Goal: Information Seeking & Learning: Learn about a topic

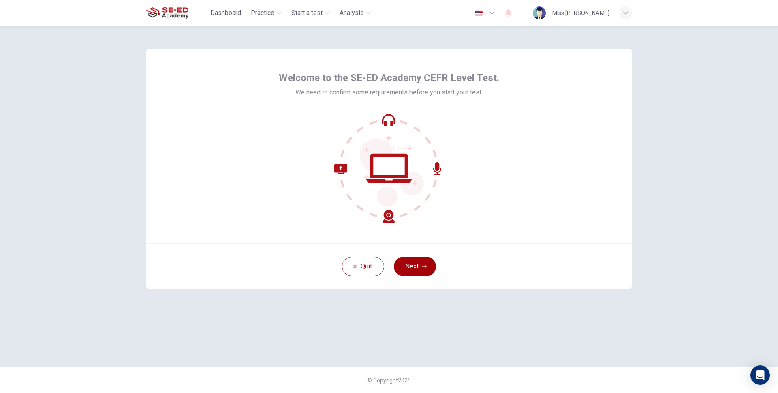
click at [408, 261] on button "Next" at bounding box center [415, 265] width 42 height 19
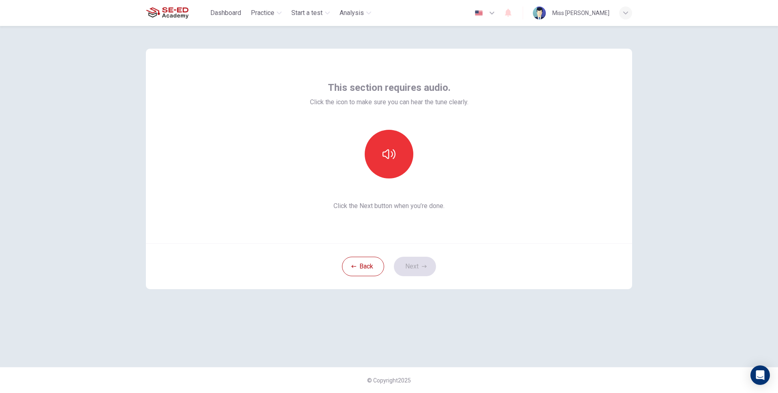
click at [415, 165] on div at bounding box center [389, 154] width 88 height 49
drag, startPoint x: 378, startPoint y: 149, endPoint x: 382, endPoint y: 154, distance: 5.5
click at [382, 154] on button "button" at bounding box center [389, 154] width 49 height 49
click at [391, 164] on button "button" at bounding box center [389, 154] width 49 height 49
click at [389, 163] on button "button" at bounding box center [389, 154] width 49 height 49
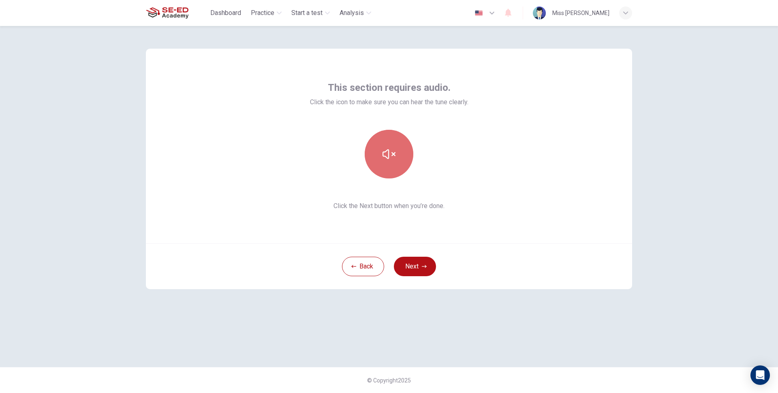
click at [395, 160] on button "button" at bounding box center [389, 154] width 49 height 49
click at [393, 163] on button "button" at bounding box center [389, 154] width 49 height 49
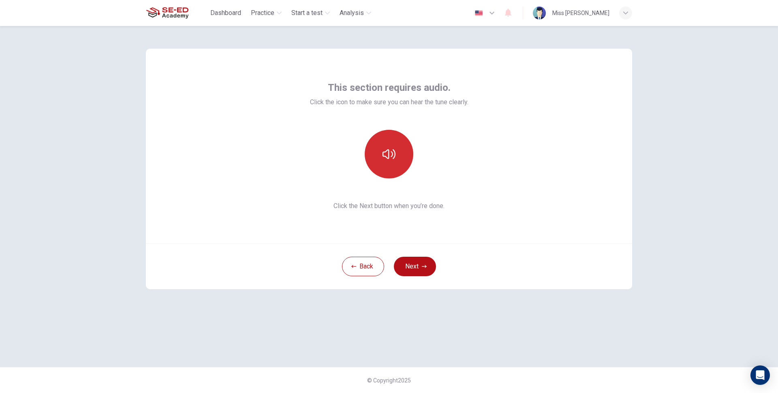
click at [393, 163] on button "button" at bounding box center [389, 154] width 49 height 49
click at [407, 266] on button "Next" at bounding box center [415, 265] width 42 height 19
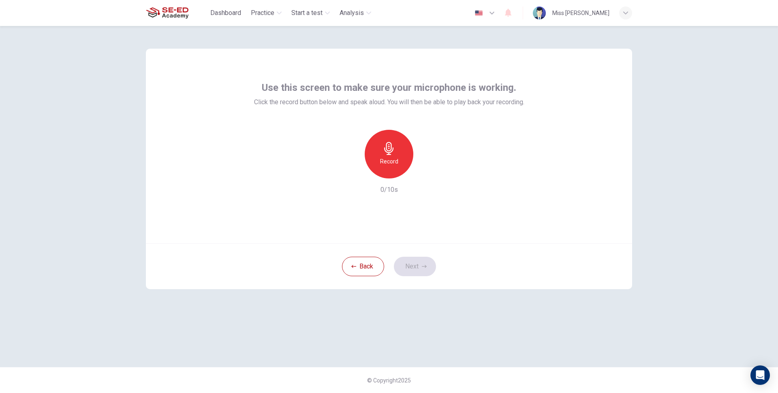
click at [380, 152] on div "Record" at bounding box center [389, 154] width 49 height 49
click at [413, 261] on button "Next" at bounding box center [415, 265] width 42 height 19
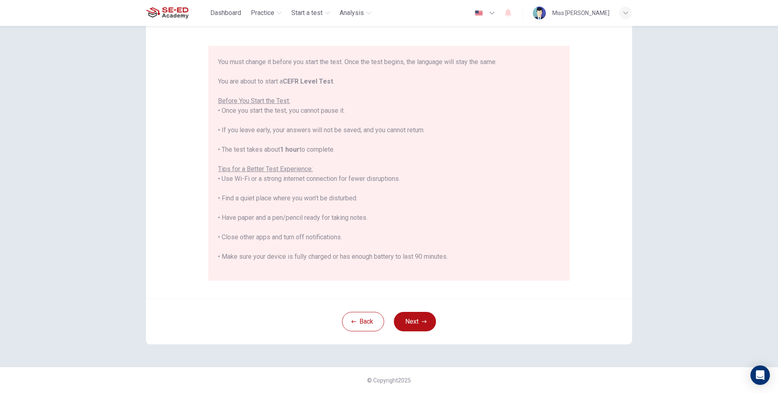
scroll to position [37, 0]
click at [348, 324] on button "Back" at bounding box center [363, 321] width 42 height 19
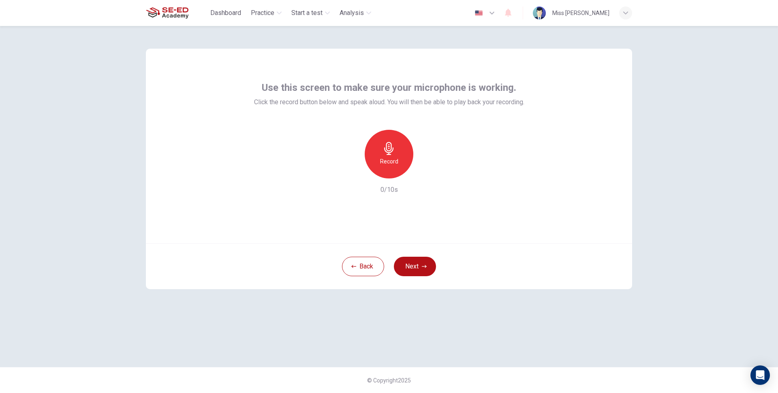
click at [122, 131] on div "Use this screen to make sure your microphone is working. Click the record butto…" at bounding box center [389, 209] width 778 height 367
click at [395, 158] on h6 "Record" at bounding box center [389, 161] width 18 height 10
click at [398, 162] on div "Stop" at bounding box center [389, 154] width 49 height 49
click at [404, 152] on div "Record" at bounding box center [389, 154] width 49 height 49
click at [410, 268] on button "Next" at bounding box center [415, 265] width 42 height 19
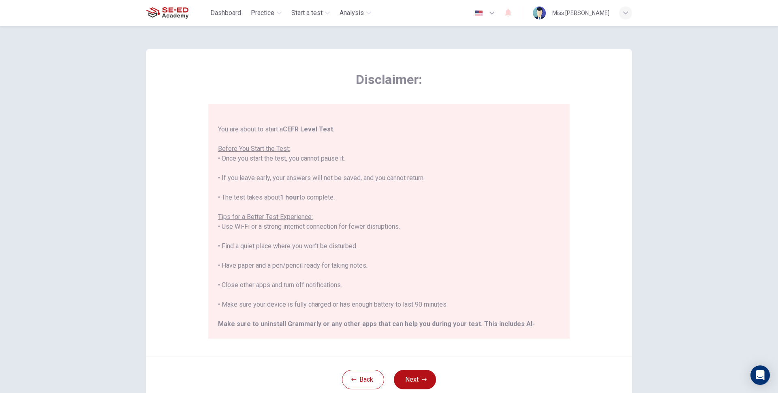
scroll to position [77, 0]
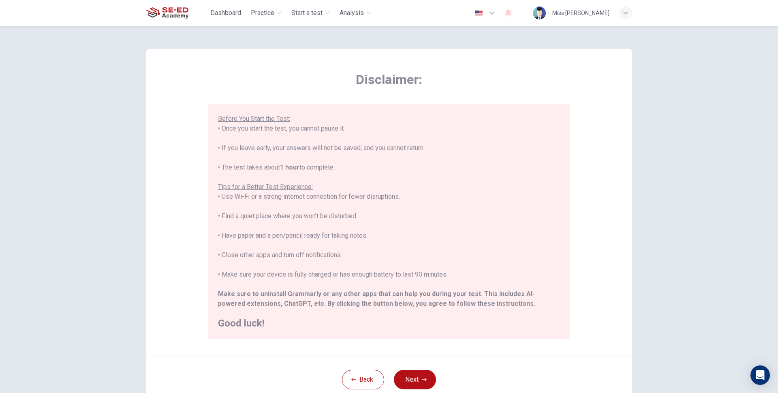
click at [414, 377] on button "Next" at bounding box center [415, 379] width 42 height 19
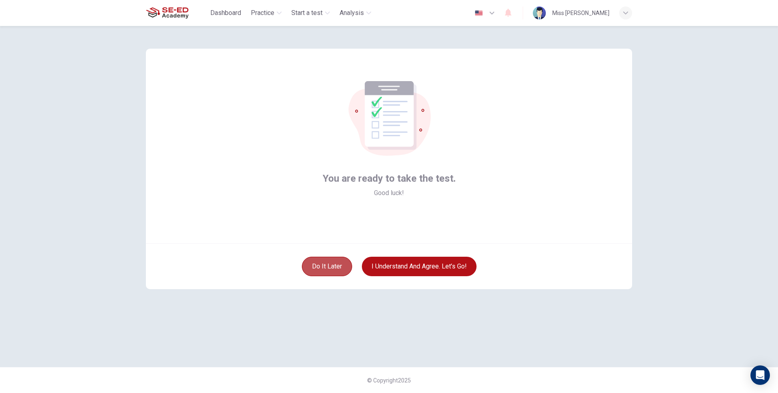
click at [329, 268] on button "Do it later" at bounding box center [327, 265] width 50 height 19
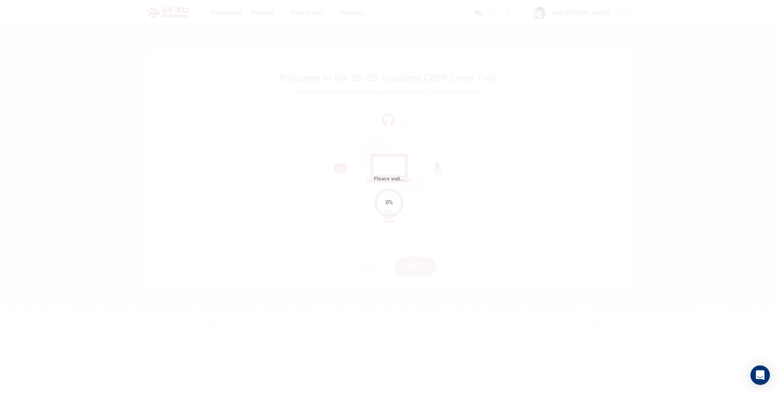
click at [439, 238] on div "Please wait... 0%" at bounding box center [389, 196] width 778 height 393
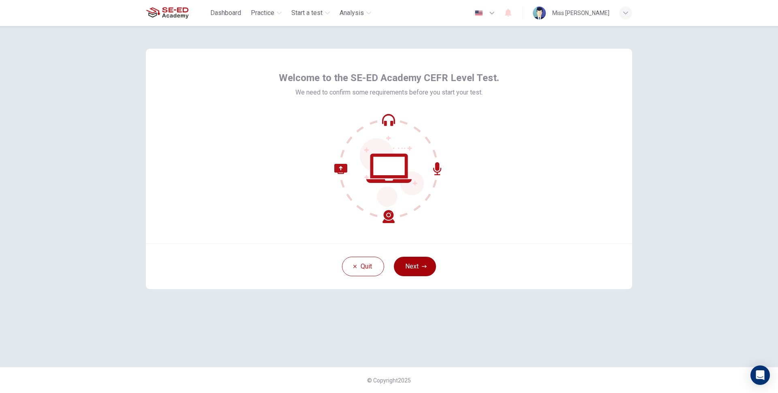
click at [424, 265] on icon "button" at bounding box center [424, 266] width 5 height 5
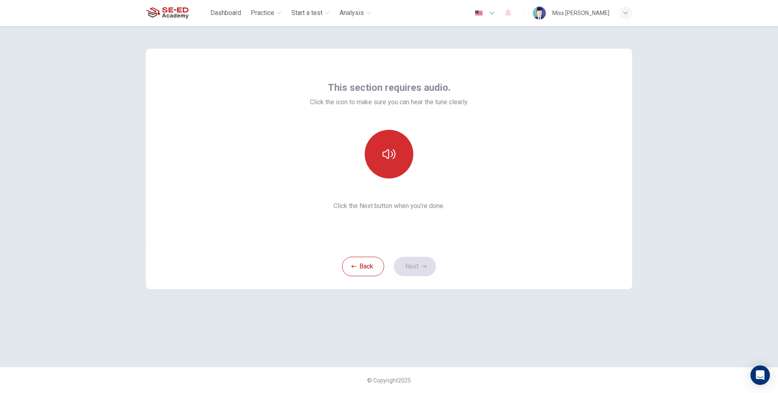
click at [399, 152] on button "button" at bounding box center [389, 154] width 49 height 49
click at [420, 266] on button "Next" at bounding box center [415, 265] width 42 height 19
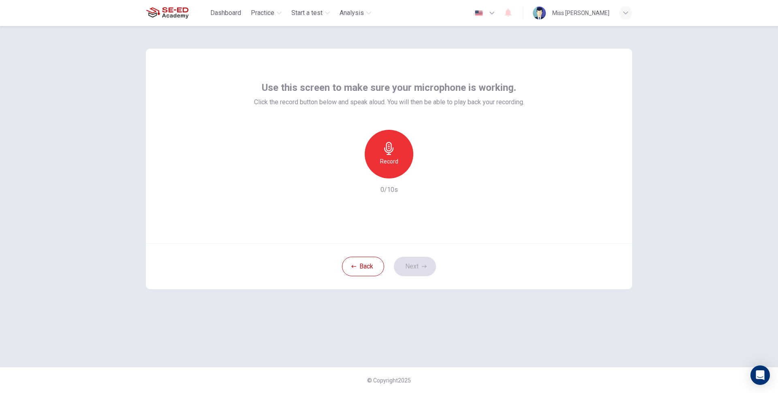
click at [403, 177] on div "Record" at bounding box center [389, 154] width 88 height 49
drag, startPoint x: 393, startPoint y: 167, endPoint x: 398, endPoint y: 206, distance: 39.2
click at [393, 168] on div "Record" at bounding box center [389, 154] width 49 height 49
click at [424, 263] on button "Next" at bounding box center [415, 265] width 42 height 19
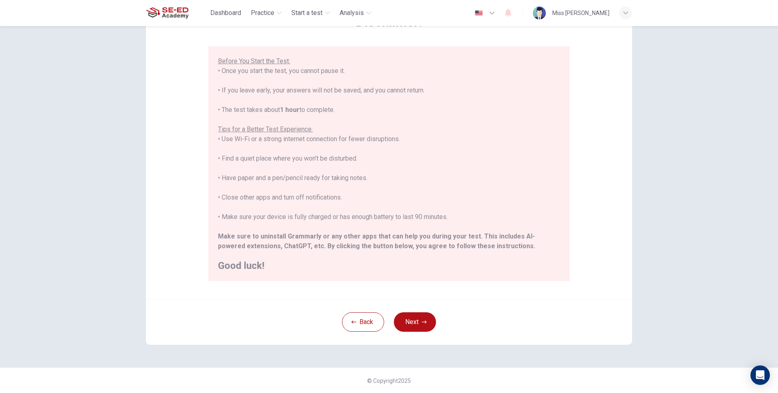
scroll to position [58, 0]
click at [422, 316] on button "Next" at bounding box center [415, 321] width 42 height 19
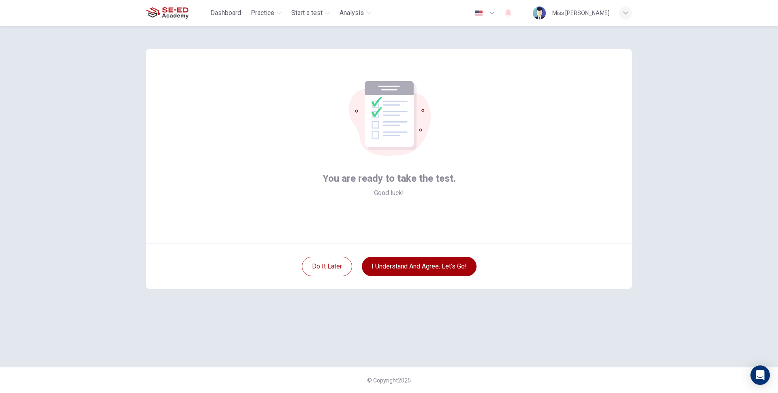
scroll to position [0, 0]
click at [393, 267] on button "I understand and agree. Let’s go!" at bounding box center [419, 265] width 115 height 19
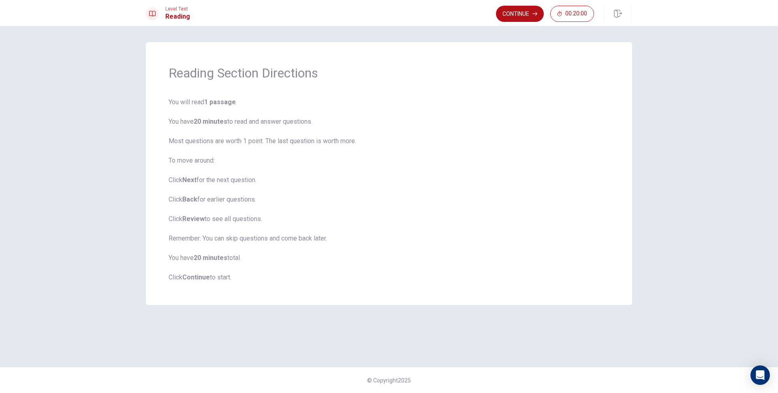
drag, startPoint x: 175, startPoint y: 177, endPoint x: 192, endPoint y: 218, distance: 44.3
drag, startPoint x: 216, startPoint y: 238, endPoint x: 209, endPoint y: 265, distance: 27.4
click at [191, 199] on b "Back" at bounding box center [189, 199] width 15 height 8
drag, startPoint x: 210, startPoint y: 256, endPoint x: 213, endPoint y: 263, distance: 8.0
click at [211, 256] on b "20 minutes" at bounding box center [211, 258] width 34 height 8
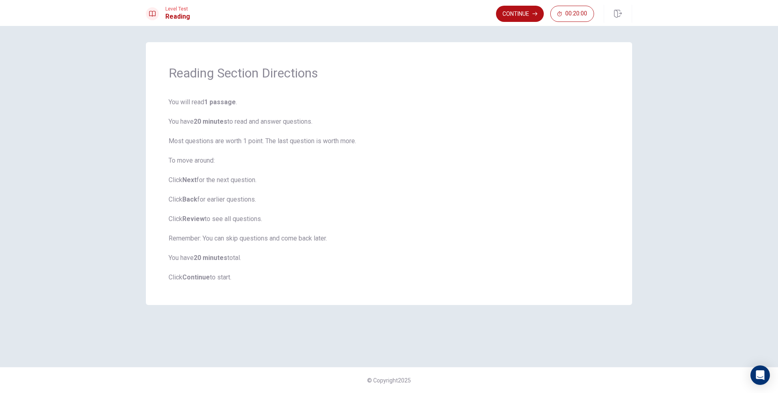
click at [214, 263] on span "You will read 1 passage . You have 20 minutes to read and answer questions. Mos…" at bounding box center [389, 189] width 441 height 185
click at [522, 17] on button "Continue" at bounding box center [520, 14] width 48 height 16
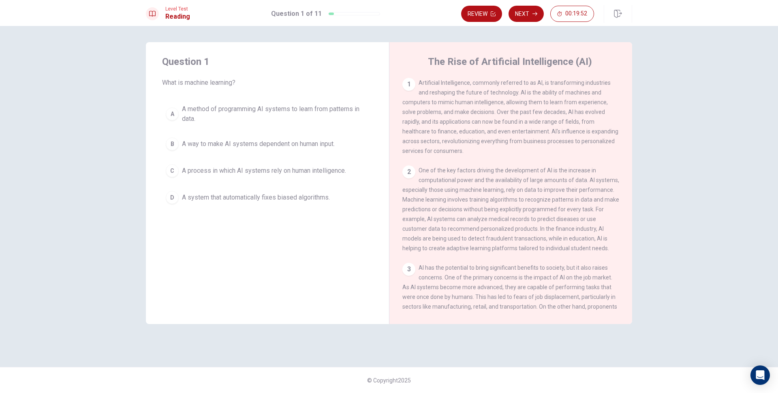
drag, startPoint x: 420, startPoint y: 85, endPoint x: 447, endPoint y: 85, distance: 26.7
click at [447, 85] on span "Artificial Intelligence, commonly referred to as AI, is transforming industries…" at bounding box center [510, 116] width 216 height 75
click at [169, 113] on div "A" at bounding box center [172, 113] width 13 height 13
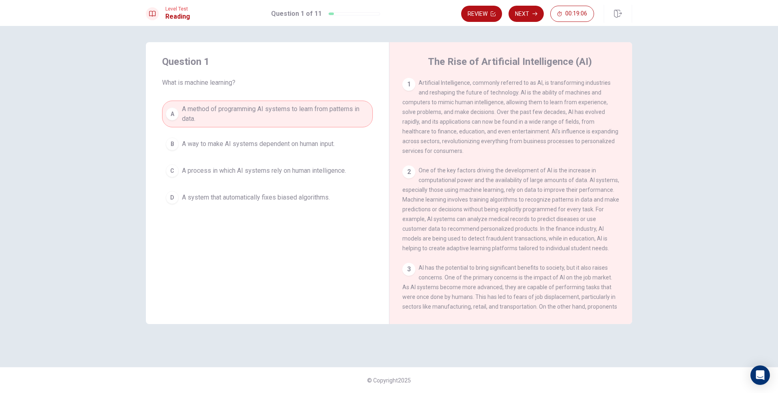
click at [263, 104] on span "A method of programming AI systems to learn from patterns in data." at bounding box center [275, 113] width 187 height 19
click at [513, 60] on h4 "The Rise of Artificial Intelligence (AI)" at bounding box center [510, 61] width 164 height 13
click at [524, 10] on button "Next" at bounding box center [526, 14] width 35 height 16
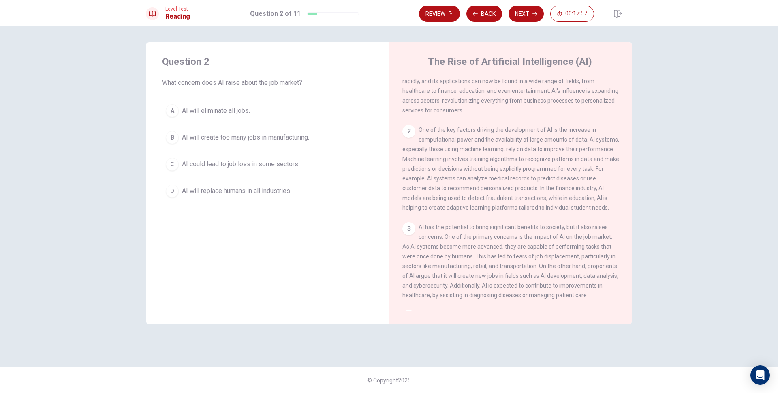
scroll to position [81, 0]
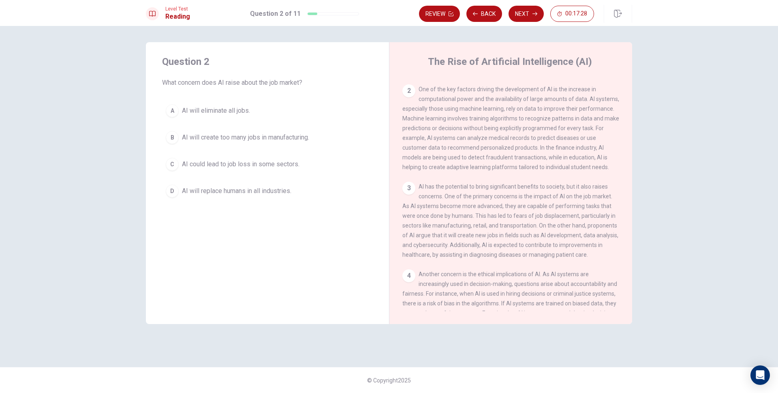
click at [500, 104] on span "One of the key factors driving the development of AI is the increase in computa…" at bounding box center [510, 128] width 217 height 84
click at [286, 190] on span "AI will replace humans in all industries." at bounding box center [236, 191] width 109 height 10
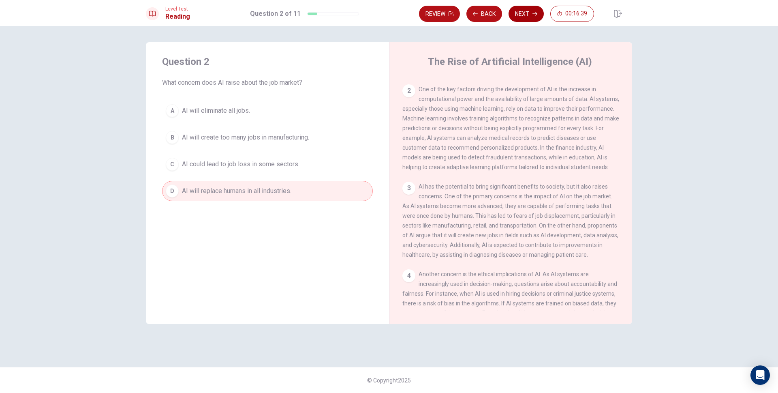
click at [530, 15] on button "Next" at bounding box center [526, 14] width 35 height 16
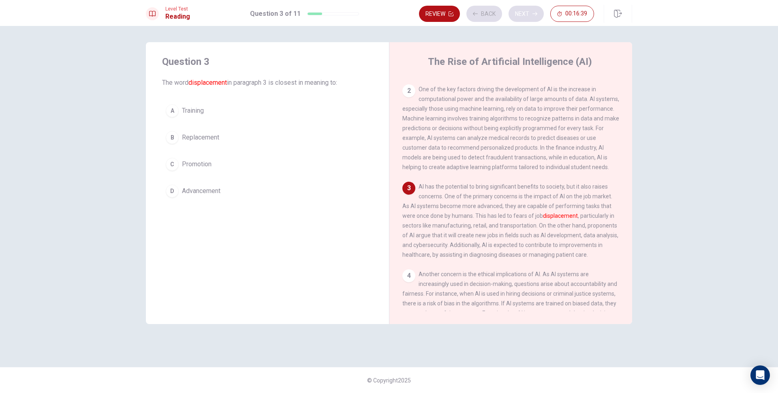
scroll to position [121, 0]
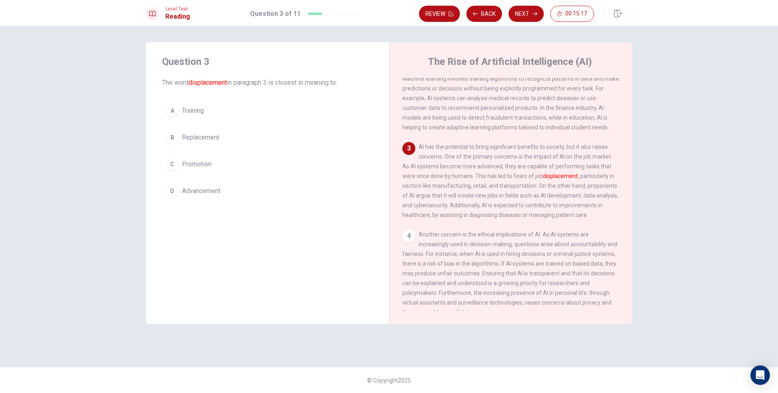
drag, startPoint x: 220, startPoint y: 135, endPoint x: 290, endPoint y: 121, distance: 71.1
click at [219, 135] on button "B Replacement" at bounding box center [267, 137] width 211 height 20
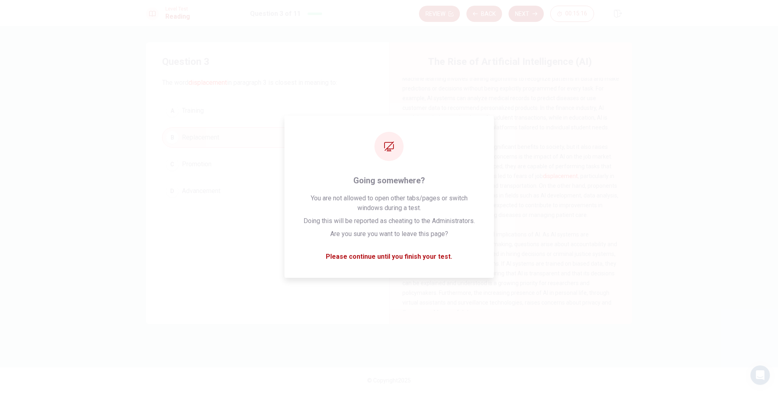
click at [519, 21] on div "Review Back Next 00:15:16" at bounding box center [525, 14] width 213 height 18
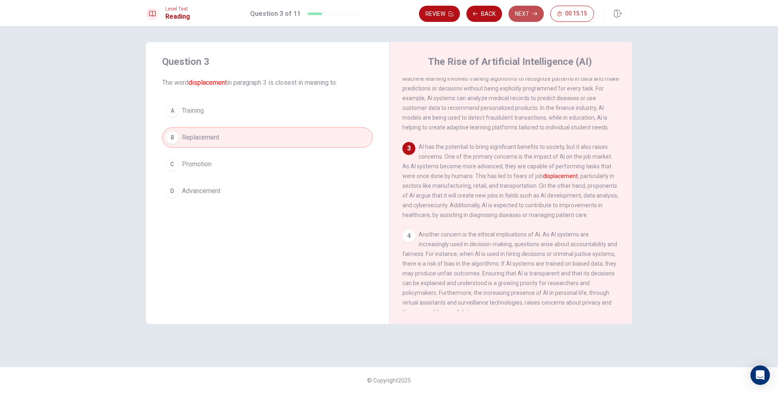
click at [528, 13] on button "Next" at bounding box center [526, 14] width 35 height 16
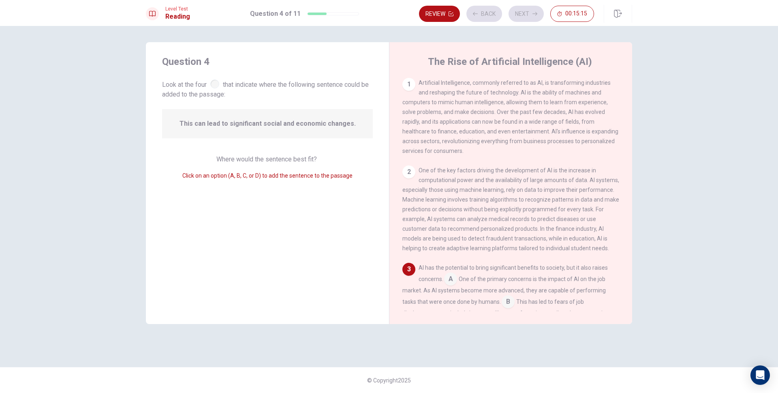
scroll to position [140, 0]
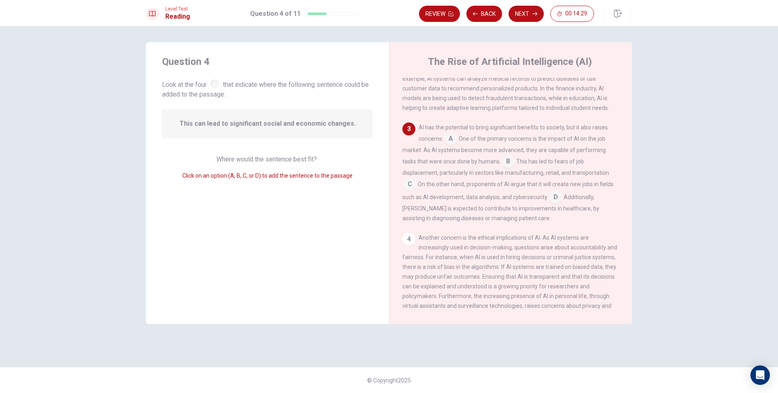
click at [502, 168] on input at bounding box center [508, 162] width 13 height 13
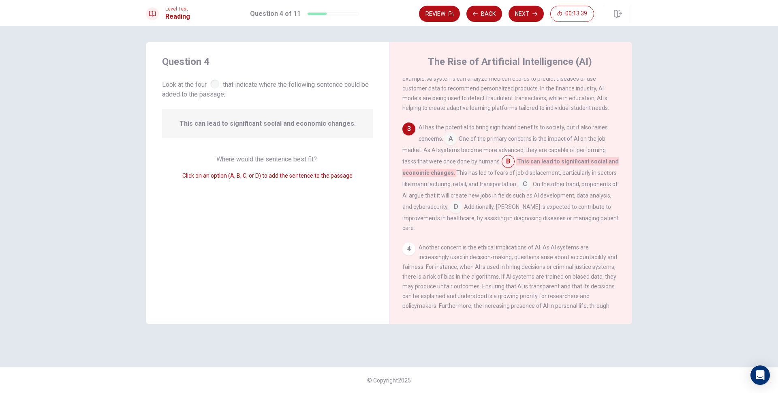
click at [454, 145] on input at bounding box center [450, 139] width 13 height 13
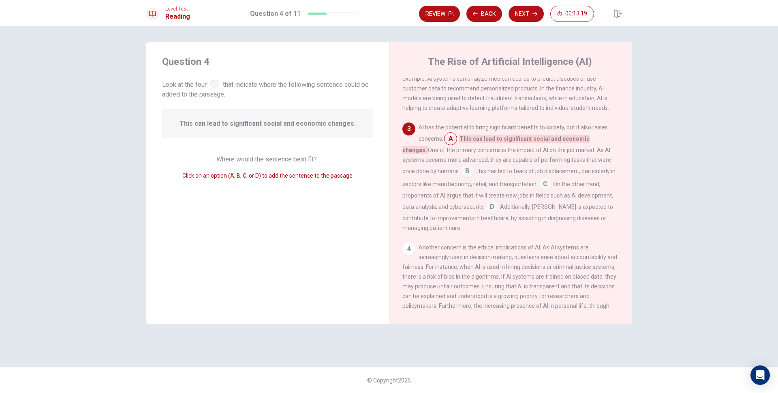
click at [461, 177] on input at bounding box center [467, 171] width 13 height 13
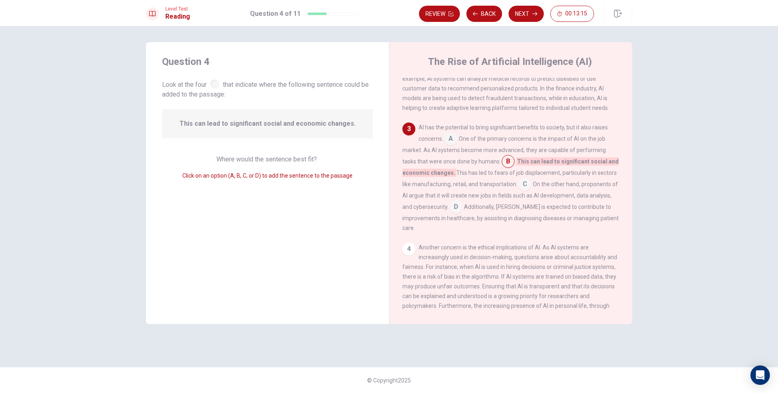
click at [528, 187] on input at bounding box center [524, 184] width 13 height 13
click at [522, 214] on input at bounding box center [528, 207] width 13 height 13
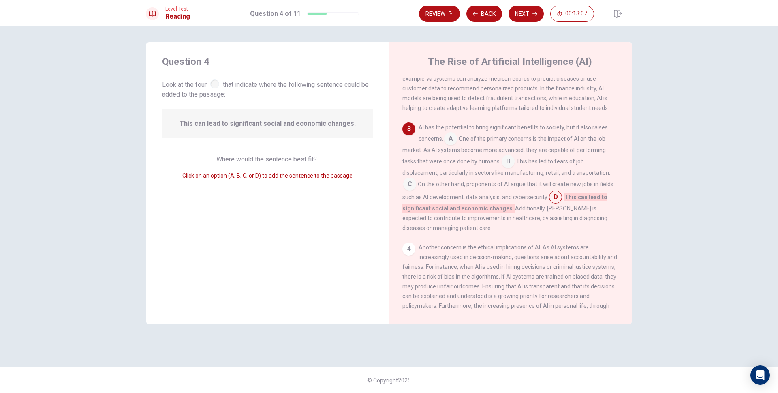
click at [502, 169] on input at bounding box center [508, 162] width 13 height 13
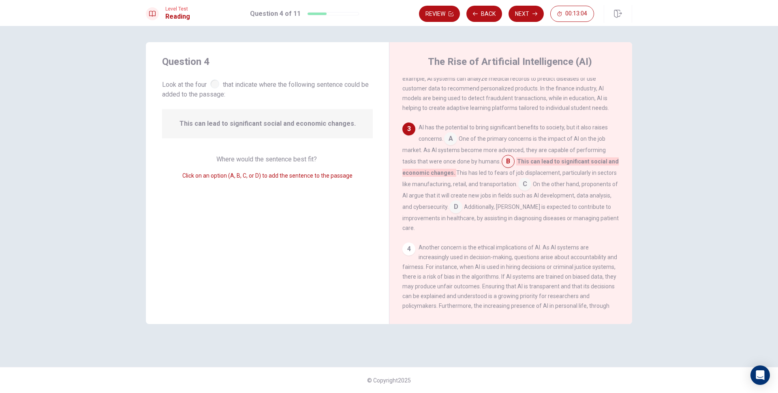
click at [502, 169] on input at bounding box center [508, 162] width 13 height 13
click at [521, 186] on input at bounding box center [524, 184] width 13 height 13
click at [502, 169] on input at bounding box center [508, 162] width 13 height 13
click at [529, 187] on input at bounding box center [524, 184] width 13 height 13
click at [502, 167] on input at bounding box center [508, 162] width 13 height 13
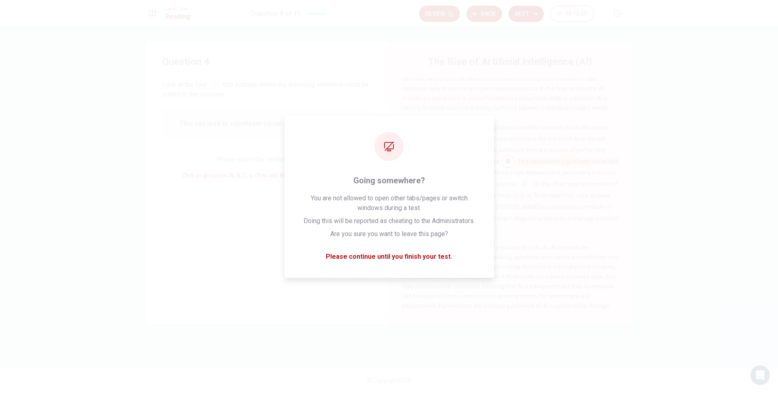
click at [536, 17] on button "Next" at bounding box center [526, 14] width 35 height 16
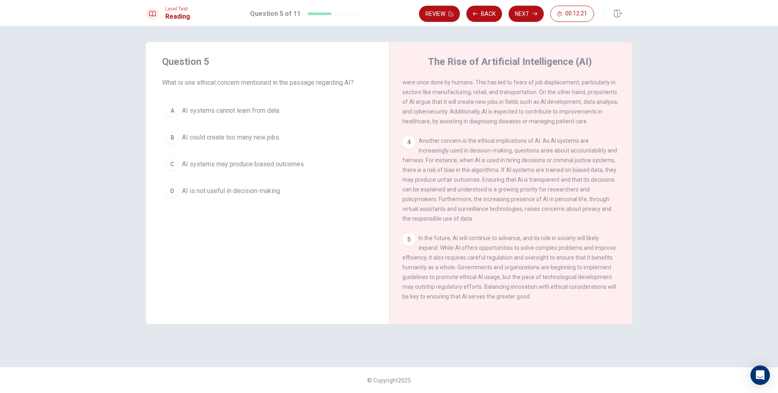
scroll to position [231, 0]
drag, startPoint x: 550, startPoint y: 135, endPoint x: 575, endPoint y: 135, distance: 25.5
click at [575, 137] on span "Another concern is the ethical implications of AI. As AI systems are increasing…" at bounding box center [509, 179] width 215 height 84
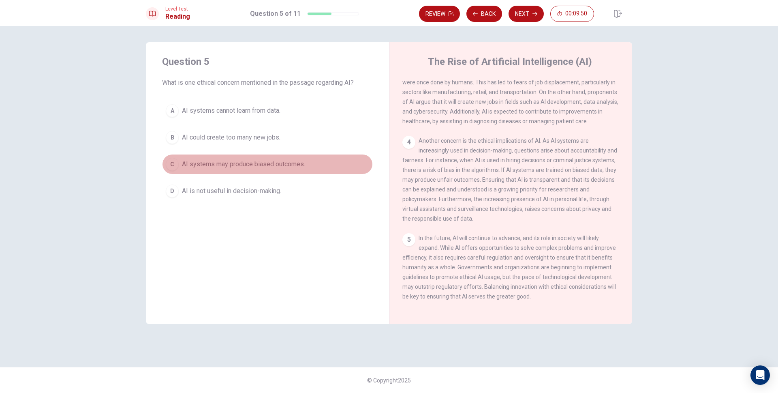
click at [242, 166] on span "AI systems may produce biased outcomes." at bounding box center [243, 164] width 123 height 10
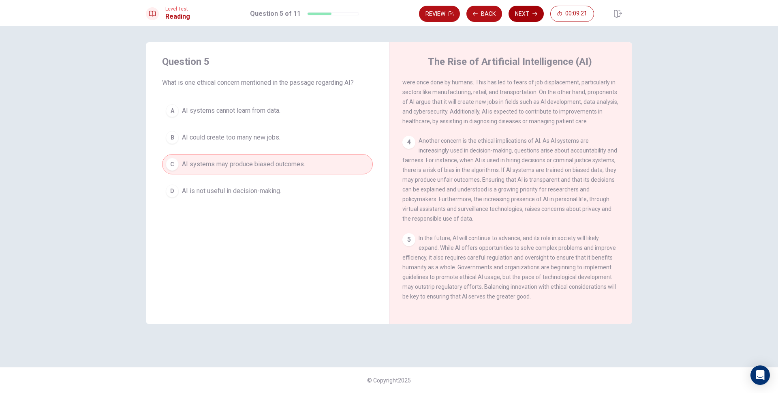
click at [529, 13] on button "Next" at bounding box center [526, 14] width 35 height 16
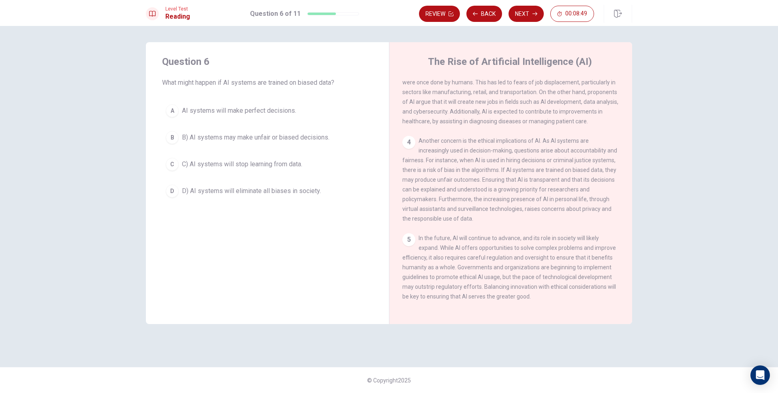
click at [301, 141] on span "B) AI systems may make unfair or biased decisions." at bounding box center [255, 138] width 147 height 10
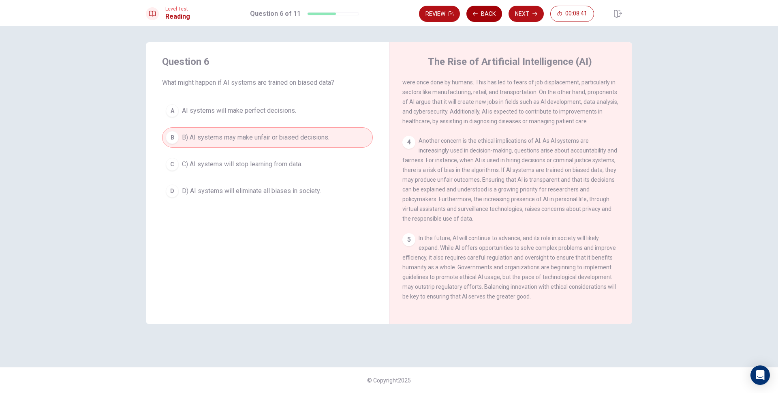
click at [489, 11] on button "Back" at bounding box center [484, 14] width 36 height 16
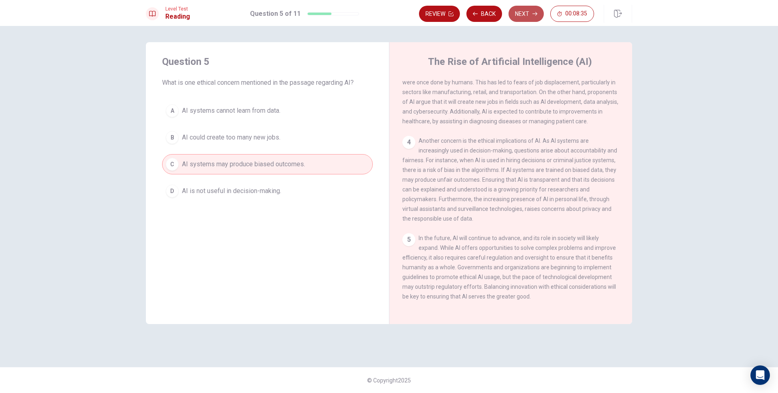
click at [529, 15] on button "Next" at bounding box center [526, 14] width 35 height 16
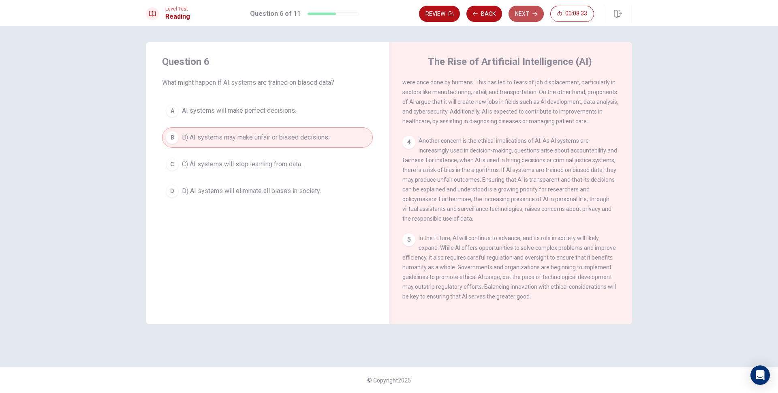
click at [528, 17] on button "Next" at bounding box center [526, 14] width 35 height 16
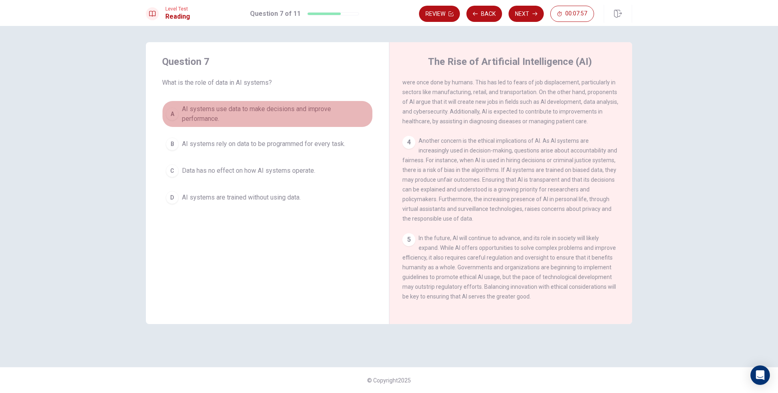
click at [275, 113] on span "AI systems use data to make decisions and improve performance." at bounding box center [275, 113] width 187 height 19
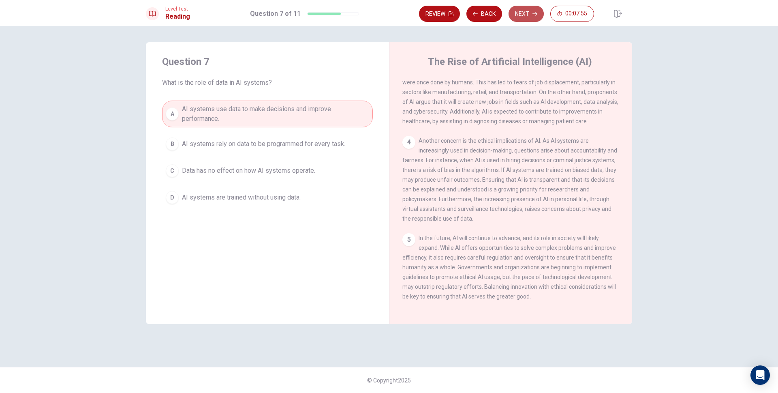
click at [523, 12] on button "Next" at bounding box center [526, 14] width 35 height 16
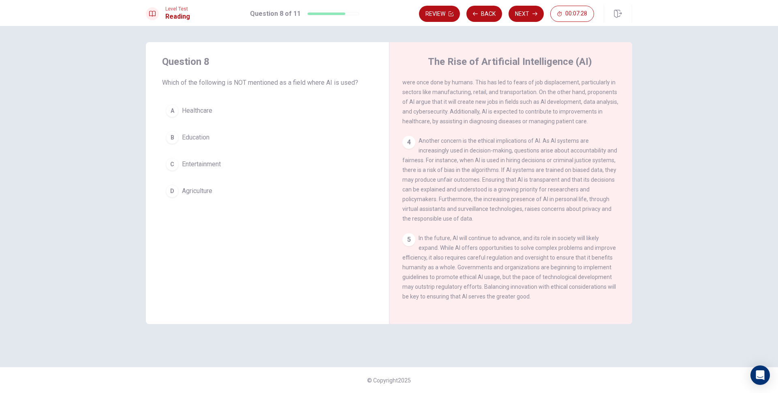
click at [207, 107] on span "Healthcare" at bounding box center [197, 111] width 30 height 10
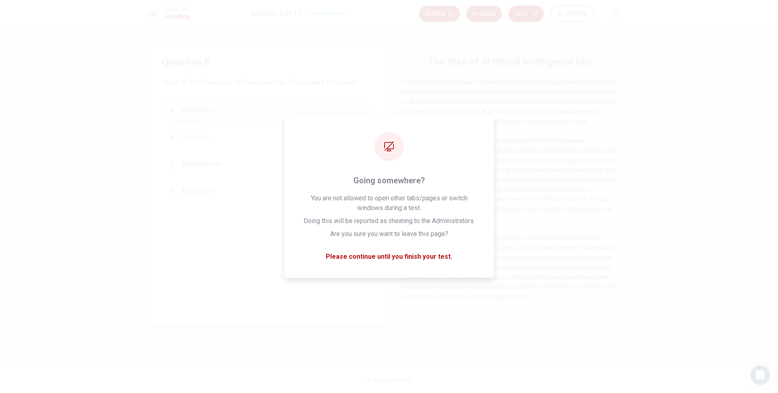
click at [527, 20] on button "Next" at bounding box center [526, 14] width 35 height 16
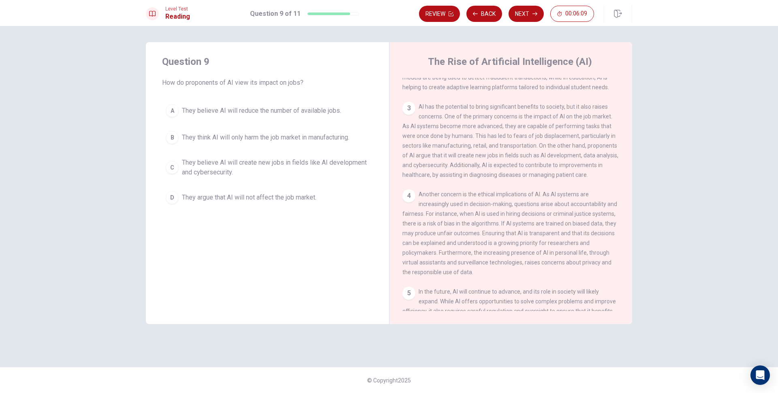
scroll to position [162, 0]
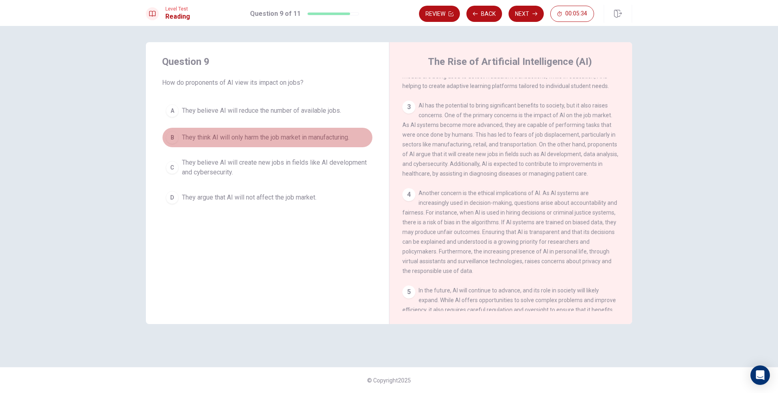
click at [205, 139] on span "They think AI will only harm the job market in manufacturing." at bounding box center [265, 138] width 167 height 10
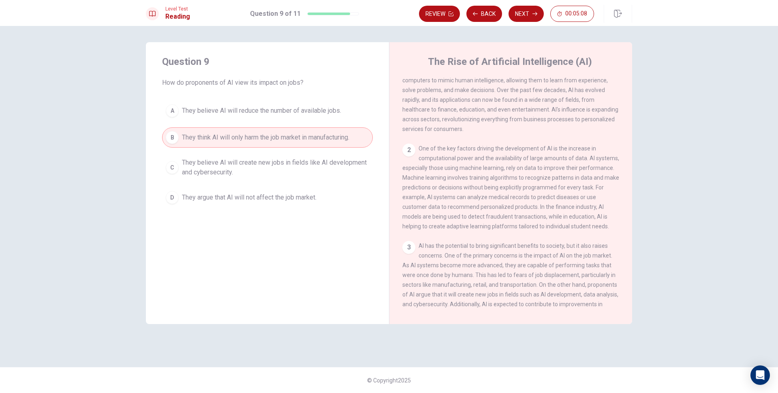
scroll to position [0, 0]
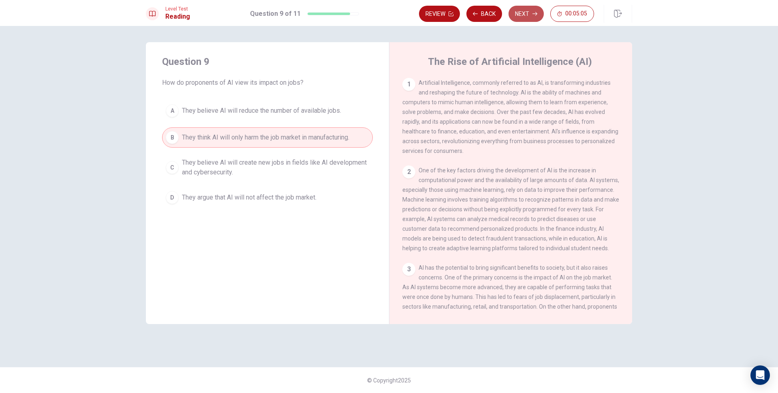
click at [540, 11] on button "Next" at bounding box center [526, 14] width 35 height 16
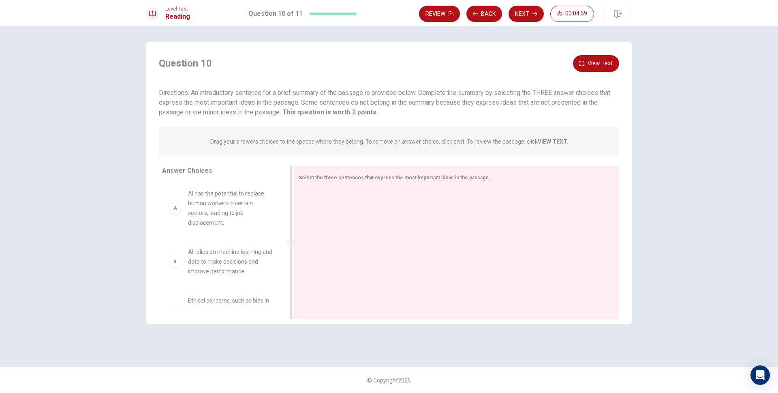
drag, startPoint x: 347, startPoint y: 178, endPoint x: 338, endPoint y: 176, distance: 9.1
click at [338, 176] on span "Select the three sentences that express the most important ideas in the passage." at bounding box center [395, 178] width 192 height 6
click at [605, 61] on button "View Text" at bounding box center [596, 63] width 46 height 17
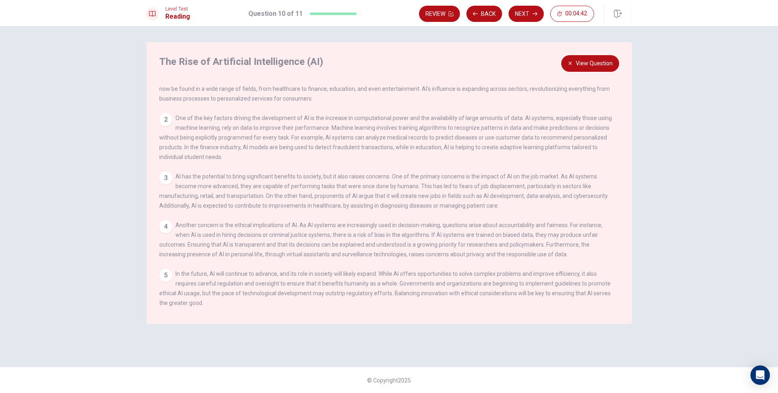
scroll to position [0, 0]
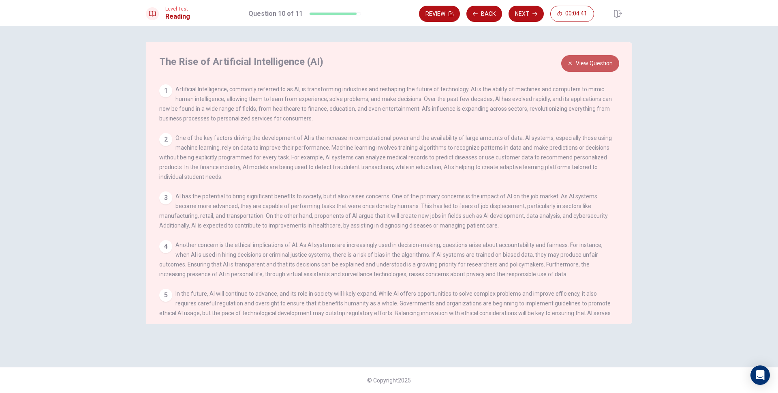
click at [613, 60] on button "View Question" at bounding box center [590, 63] width 58 height 17
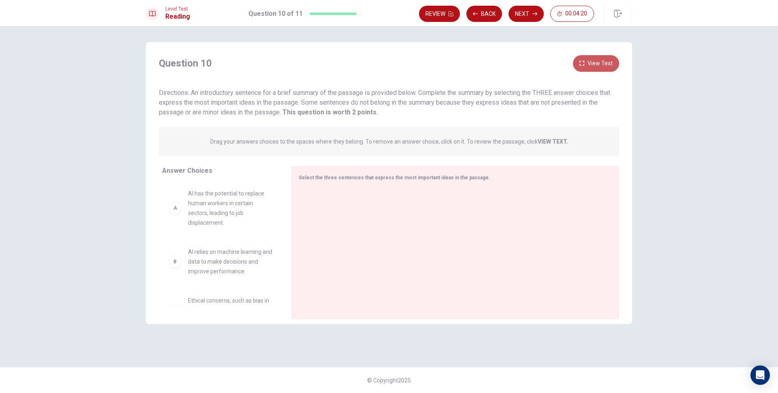
click at [606, 64] on button "View Text" at bounding box center [596, 63] width 46 height 17
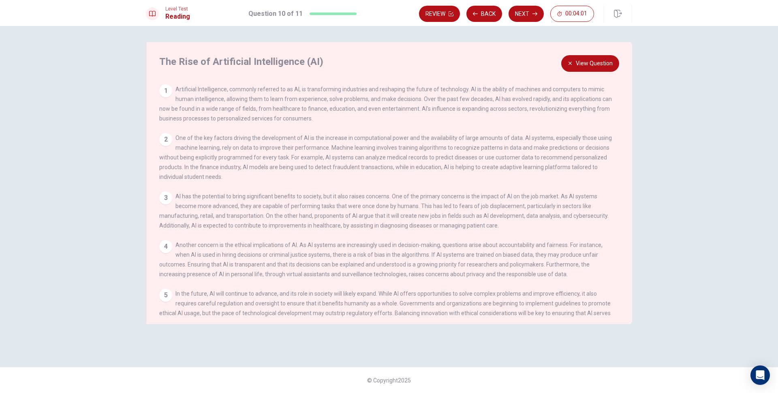
scroll to position [28, 0]
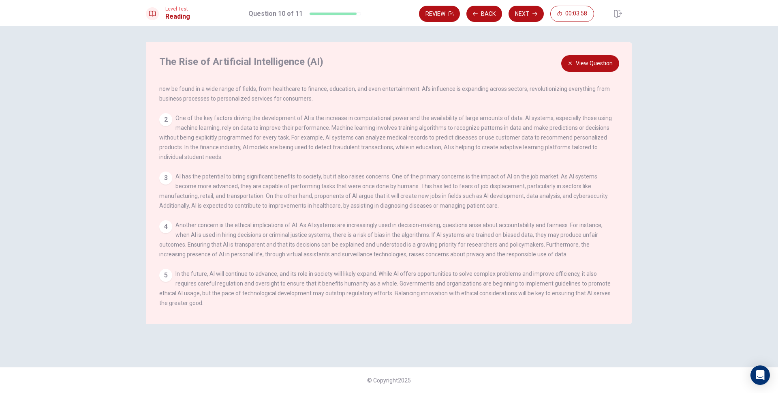
click at [569, 58] on button "View Question" at bounding box center [590, 63] width 58 height 17
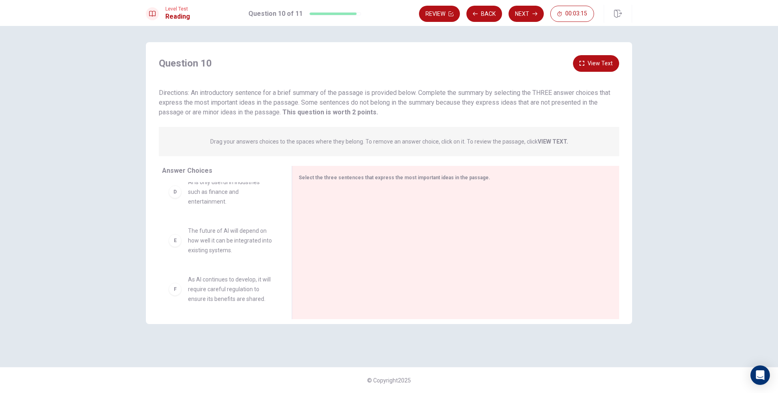
scroll to position [170, 0]
click at [596, 59] on button "View Text" at bounding box center [596, 63] width 46 height 17
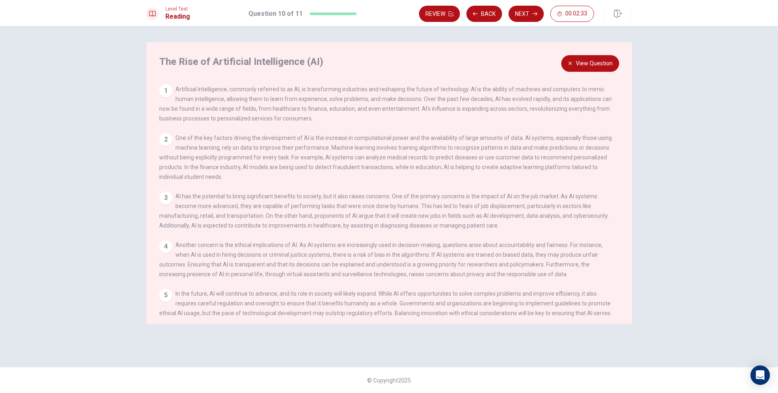
click at [585, 63] on button "View Question" at bounding box center [590, 63] width 58 height 17
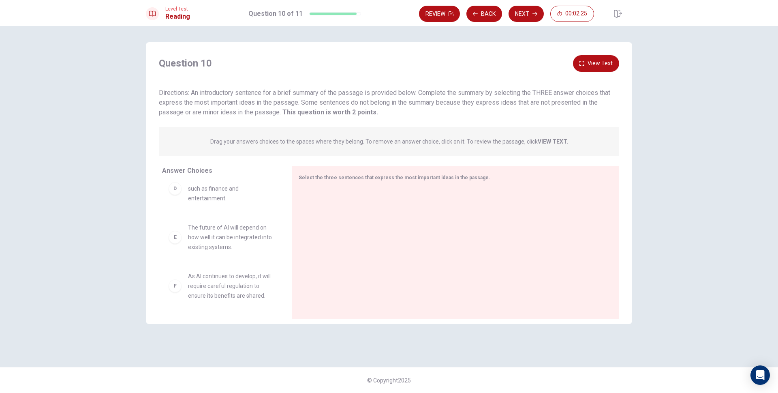
click at [182, 242] on div "E The future of AI will depend on how well it can be integrated into existing s…" at bounding box center [221, 236] width 104 height 29
click at [185, 239] on div "E The future of AI will depend on how well it can be integrated into existing s…" at bounding box center [221, 236] width 104 height 29
click at [179, 240] on div "E" at bounding box center [175, 237] width 13 height 13
click at [230, 235] on span "The future of AI will depend on how well it can be integrated into existing sys…" at bounding box center [230, 236] width 84 height 29
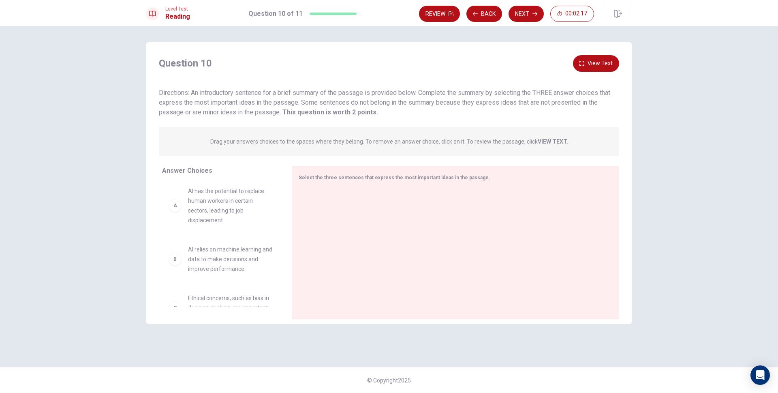
scroll to position [0, 0]
click at [175, 209] on div "A" at bounding box center [175, 207] width 13 height 13
click at [216, 229] on div "A AI has the potential to replace human workers in certain sectors, leading to …" at bounding box center [220, 208] width 117 height 52
drag, startPoint x: 219, startPoint y: 249, endPoint x: 219, endPoint y: 256, distance: 6.9
click at [219, 256] on span "AI relies on machine learning and data to make decisions and improve performanc…" at bounding box center [230, 254] width 84 height 29
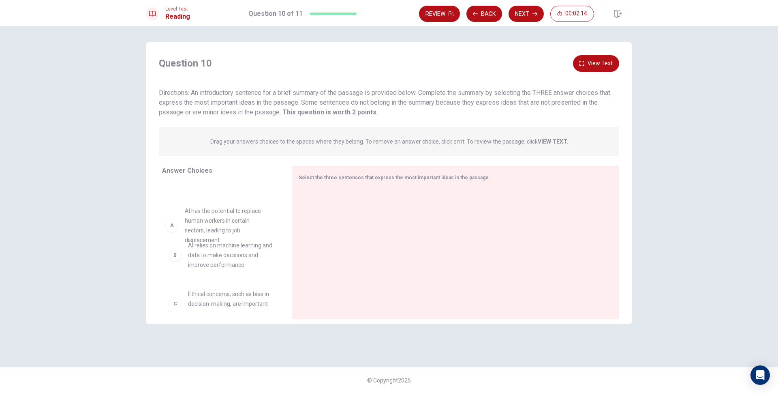
drag, startPoint x: 200, startPoint y: 219, endPoint x: 199, endPoint y: 224, distance: 5.4
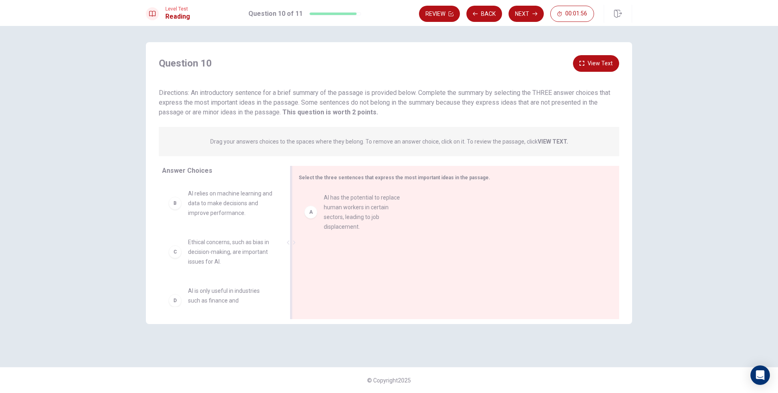
drag, startPoint x: 233, startPoint y: 224, endPoint x: 376, endPoint y: 230, distance: 142.4
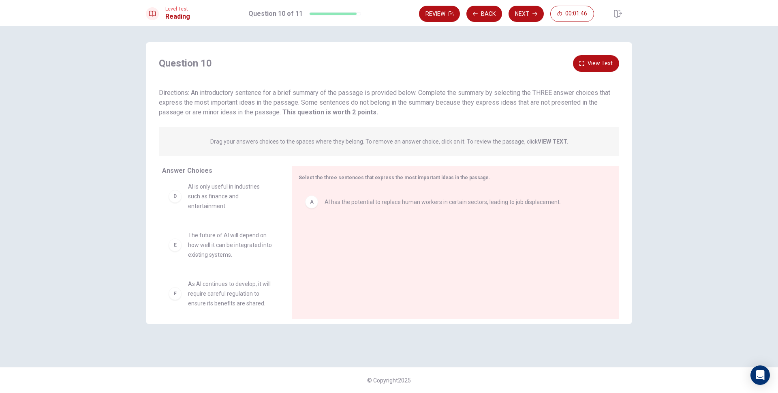
scroll to position [112, 0]
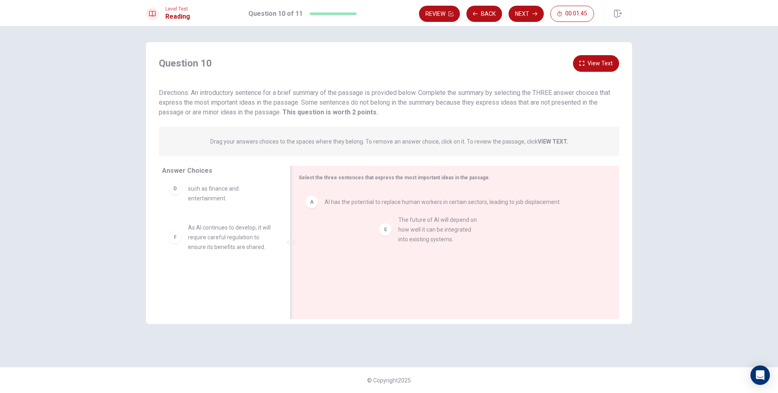
drag, startPoint x: 230, startPoint y: 250, endPoint x: 445, endPoint y: 242, distance: 214.5
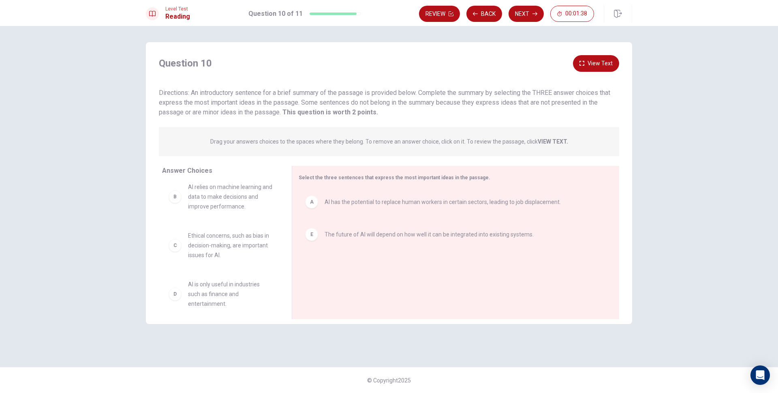
scroll to position [0, 0]
drag, startPoint x: 261, startPoint y: 253, endPoint x: 473, endPoint y: 280, distance: 214.5
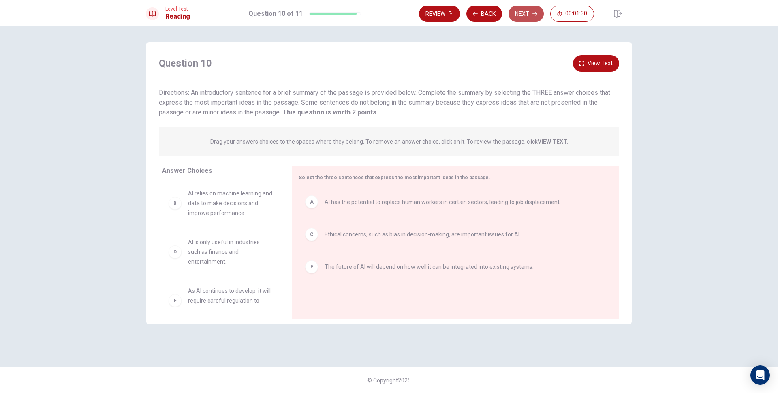
click at [528, 9] on button "Next" at bounding box center [526, 14] width 35 height 16
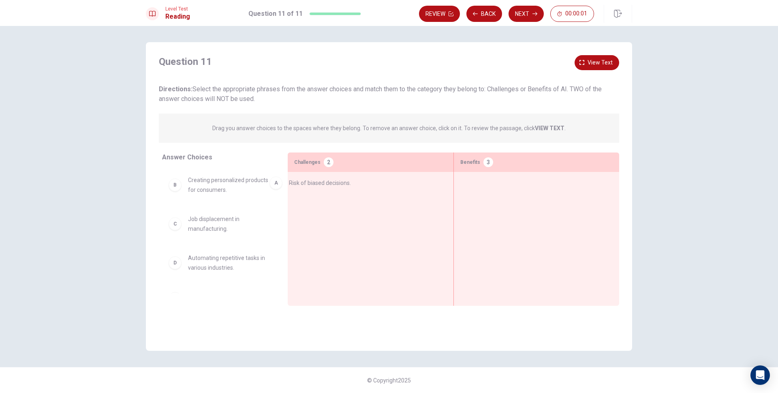
drag, startPoint x: 253, startPoint y: 182, endPoint x: 358, endPoint y: 184, distance: 105.0
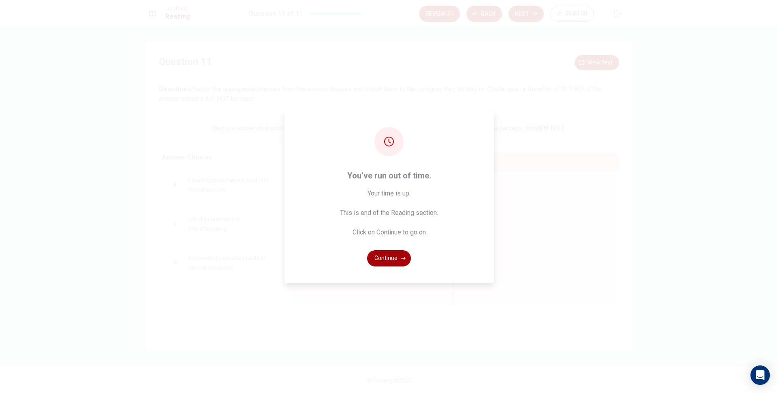
click at [397, 254] on button "Continue" at bounding box center [389, 258] width 44 height 16
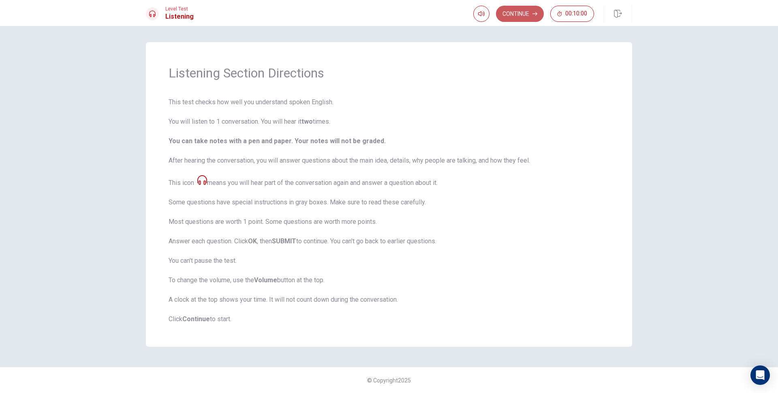
drag, startPoint x: 525, startPoint y: 11, endPoint x: 519, endPoint y: 25, distance: 14.9
click at [523, 13] on button "Continue" at bounding box center [520, 14] width 48 height 16
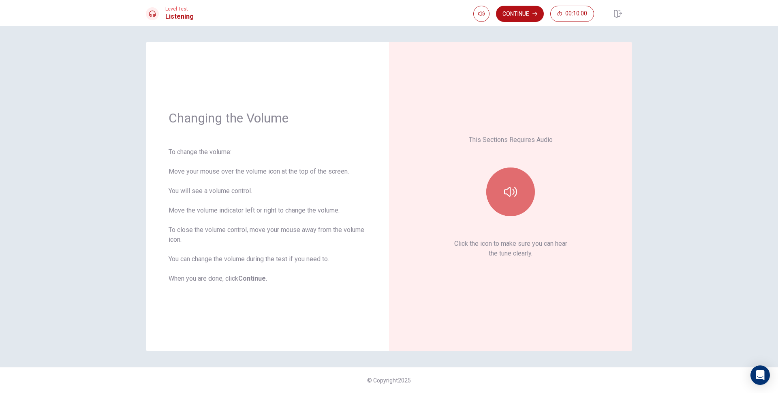
click at [523, 207] on button "button" at bounding box center [510, 191] width 49 height 49
click at [516, 16] on button "Continue" at bounding box center [520, 14] width 48 height 16
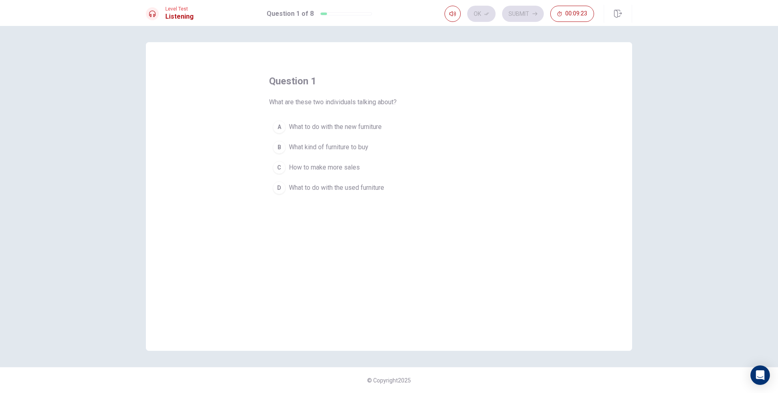
click at [289, 162] on button "C How to make more sales" at bounding box center [389, 167] width 240 height 20
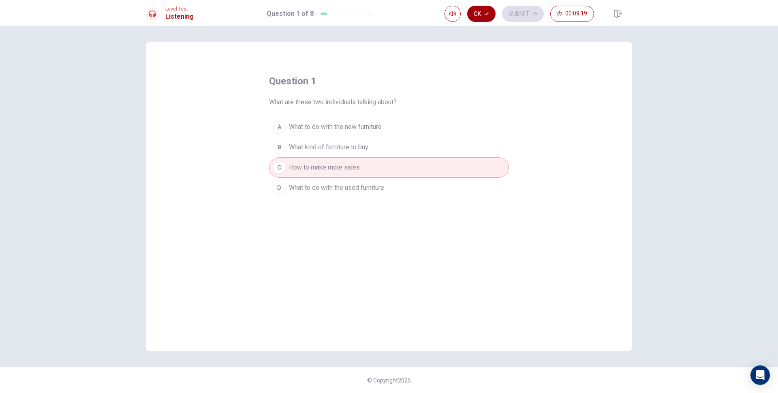
click at [483, 12] on button "Ok" at bounding box center [481, 14] width 28 height 16
click at [509, 13] on button "Submit" at bounding box center [523, 14] width 42 height 16
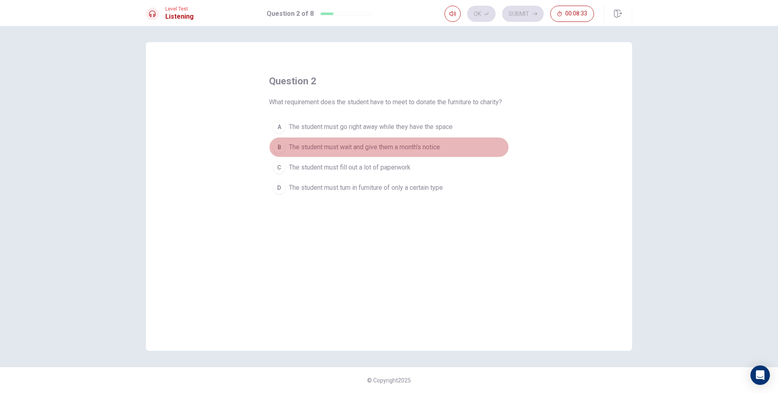
click at [375, 151] on span "The student must wait and give them a month's notice" at bounding box center [364, 147] width 151 height 10
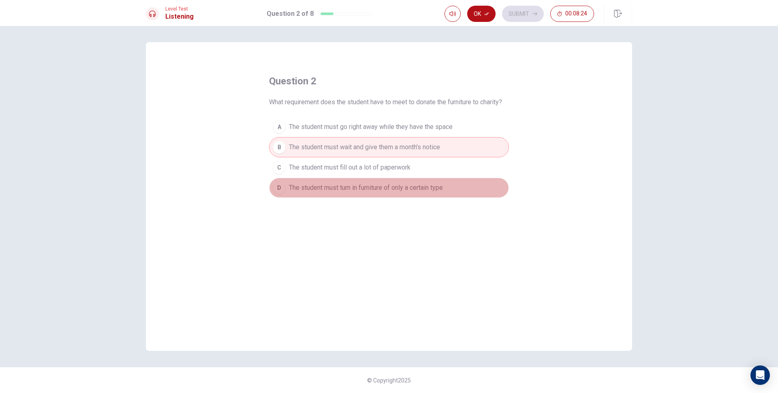
click at [423, 188] on span "The student must turn in furniture of only a certain type" at bounding box center [366, 188] width 154 height 10
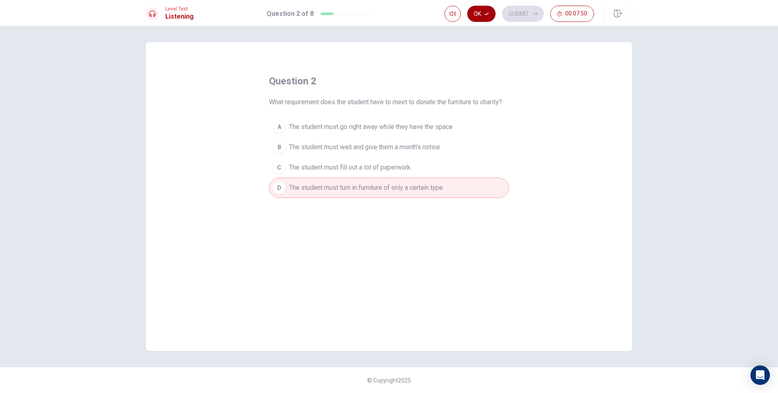
click at [489, 13] on button "Ok" at bounding box center [481, 14] width 28 height 16
click at [436, 127] on span "The student must go right away while they have the space" at bounding box center [371, 127] width 164 height 10
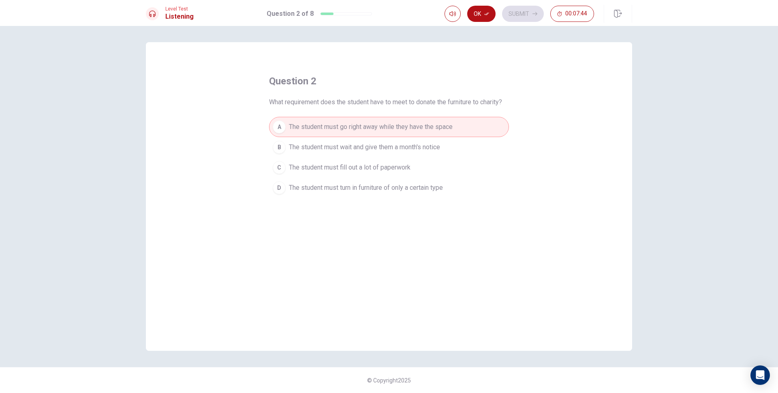
click at [410, 158] on button "C The student must fill out a lot of paperwork" at bounding box center [389, 167] width 240 height 20
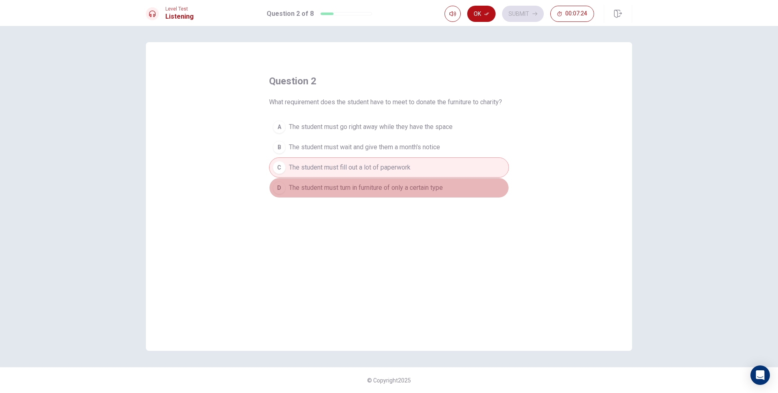
click at [457, 189] on button "D The student must turn in furniture of only a certain type" at bounding box center [389, 187] width 240 height 20
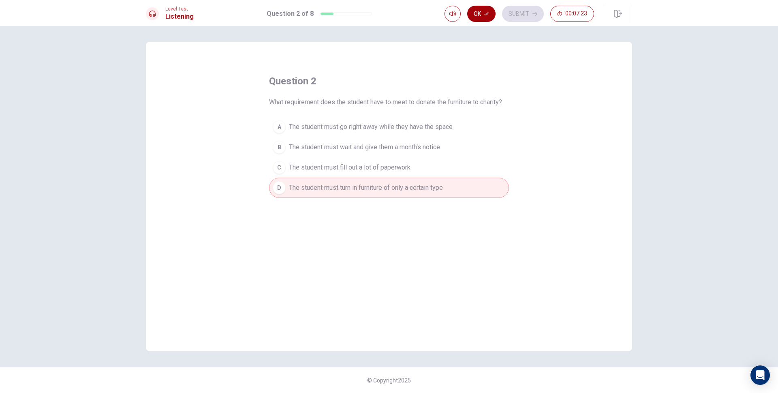
click at [484, 16] on button "Ok" at bounding box center [481, 14] width 28 height 16
click at [532, 15] on icon "button" at bounding box center [534, 13] width 5 height 5
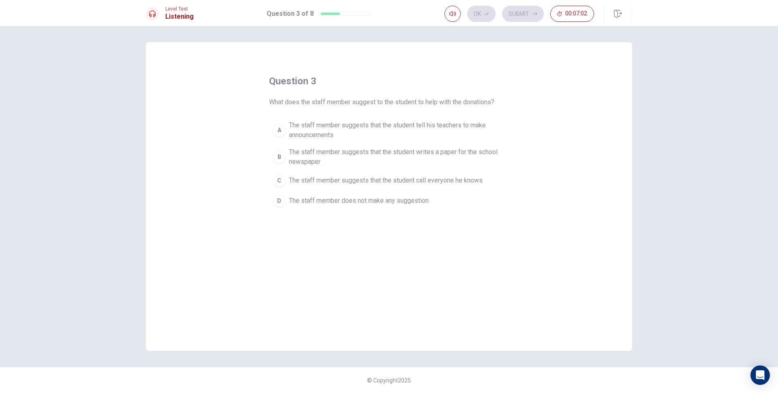
click at [464, 180] on span "The staff member suggests that the student call everyone he knows" at bounding box center [386, 180] width 194 height 10
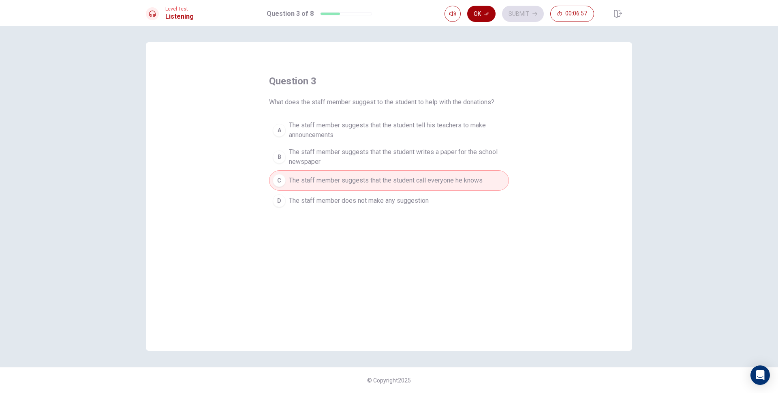
click at [487, 11] on button "Ok" at bounding box center [481, 14] width 28 height 16
click at [522, 11] on button "Submit" at bounding box center [523, 14] width 42 height 16
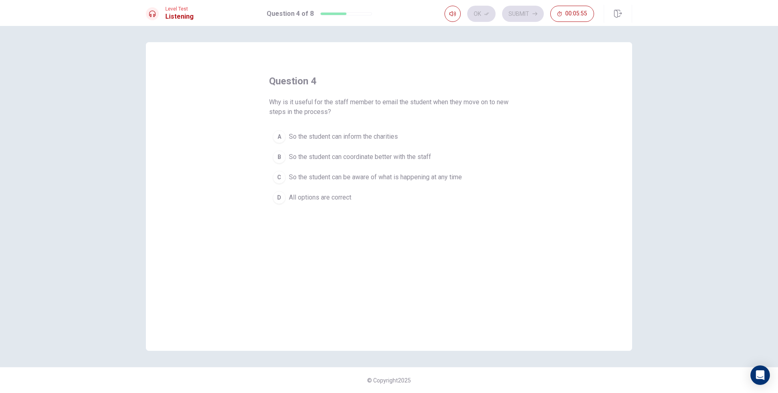
click at [314, 197] on span "All options are correct" at bounding box center [320, 197] width 62 height 10
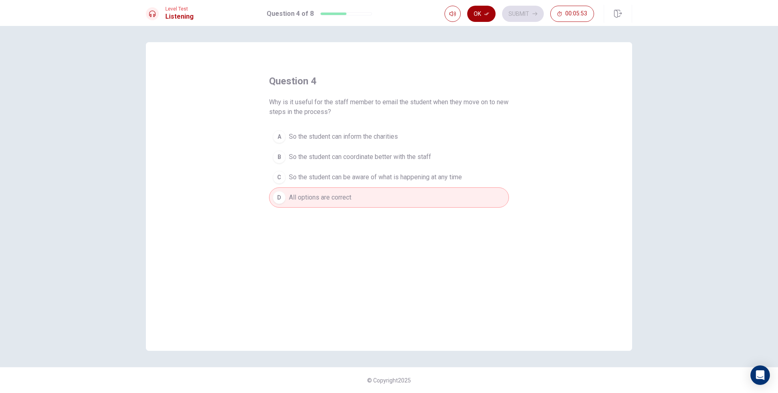
click at [479, 16] on button "Ok" at bounding box center [481, 14] width 28 height 16
click at [511, 13] on button "Submit" at bounding box center [523, 14] width 42 height 16
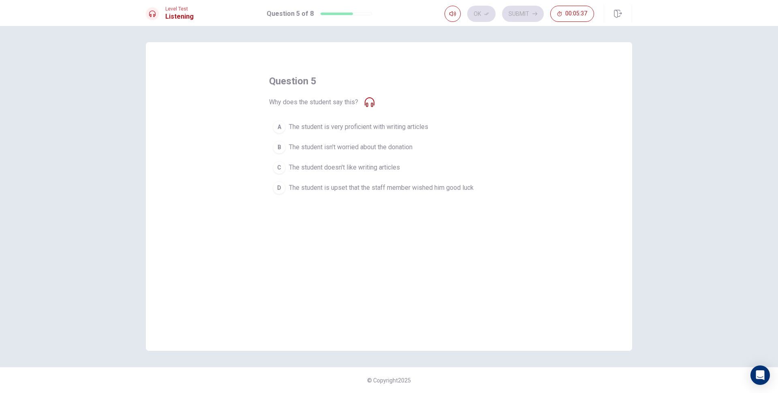
click at [383, 147] on span "The student isn't worried about the donation" at bounding box center [351, 147] width 124 height 10
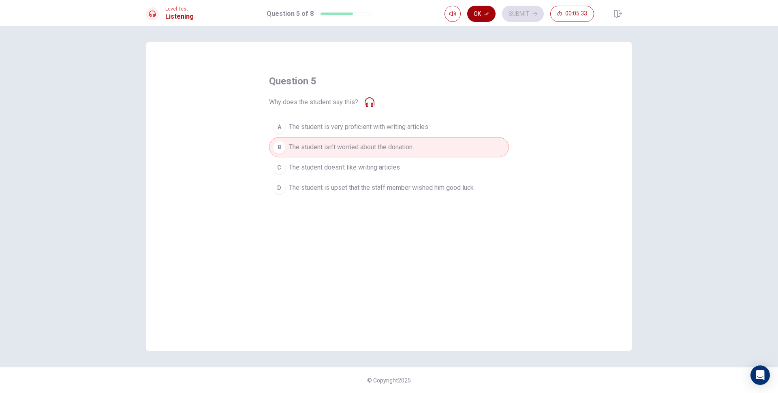
click at [485, 18] on button "Ok" at bounding box center [481, 14] width 28 height 16
click at [532, 12] on icon "button" at bounding box center [534, 13] width 5 height 5
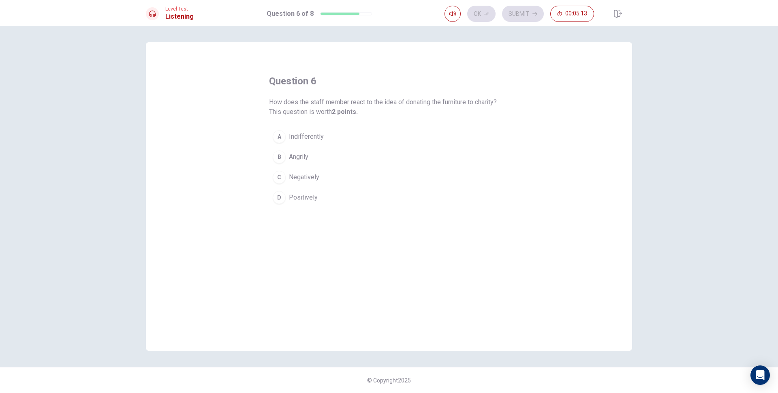
click at [298, 193] on span "Positively" at bounding box center [303, 197] width 29 height 10
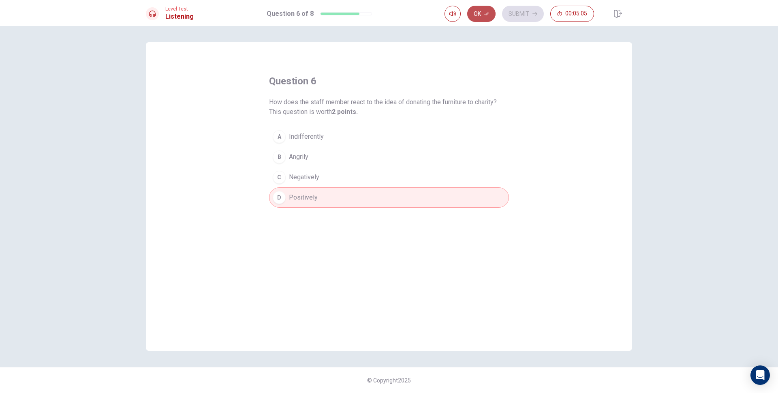
click at [483, 8] on button "Ok" at bounding box center [481, 14] width 28 height 16
click at [517, 13] on button "Submit" at bounding box center [523, 14] width 42 height 16
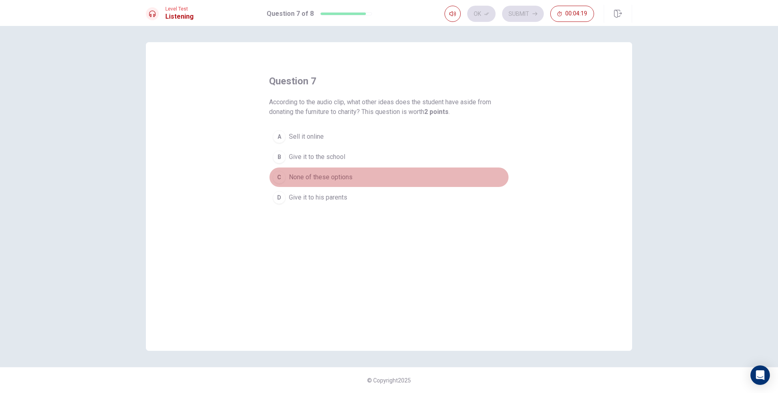
click at [337, 176] on span "None of these options" at bounding box center [321, 177] width 64 height 10
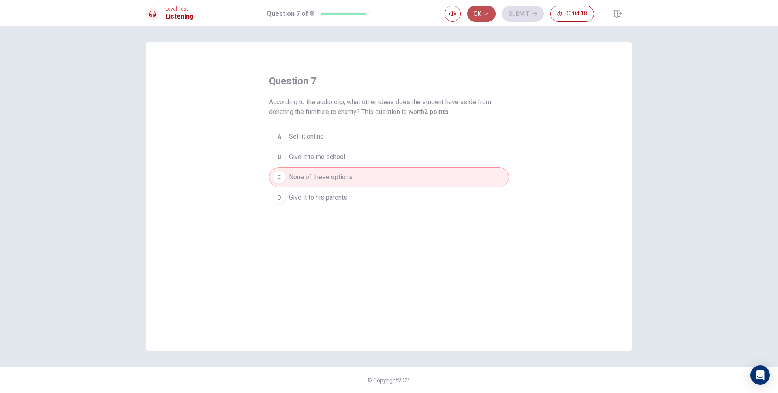
click at [477, 9] on button "Ok" at bounding box center [481, 14] width 28 height 16
click at [521, 9] on button "Submit" at bounding box center [523, 14] width 42 height 16
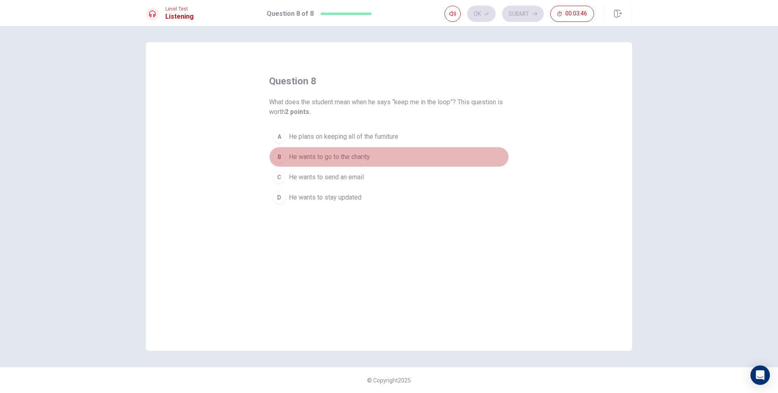
click at [360, 157] on span "He wants to go to the charity" at bounding box center [329, 157] width 81 height 10
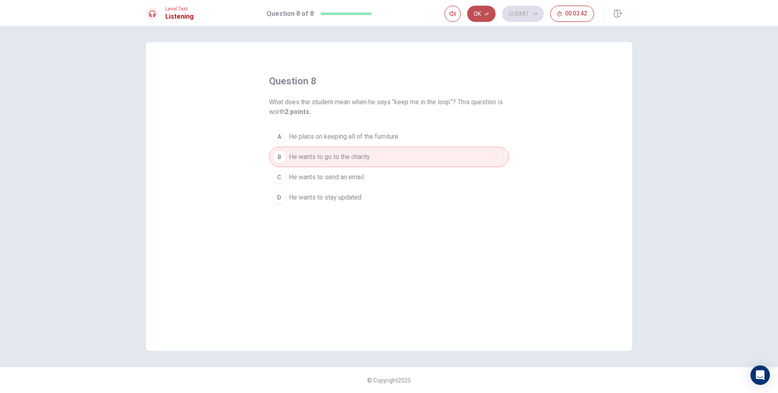
click at [486, 13] on icon "button" at bounding box center [486, 13] width 5 height 5
click at [518, 11] on button "Submit" at bounding box center [523, 14] width 42 height 16
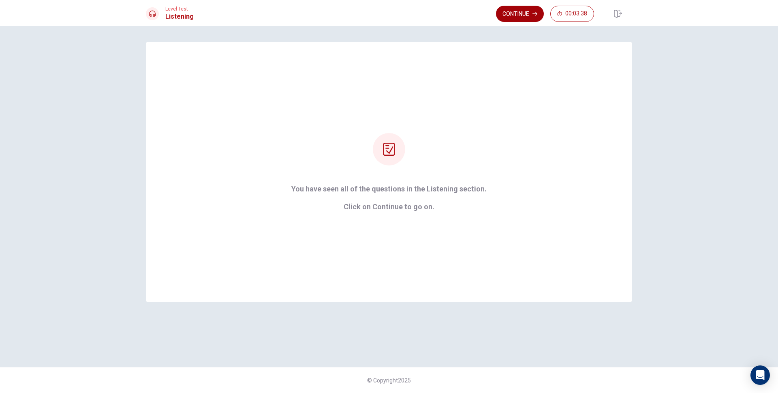
click at [524, 10] on button "Continue" at bounding box center [520, 14] width 48 height 16
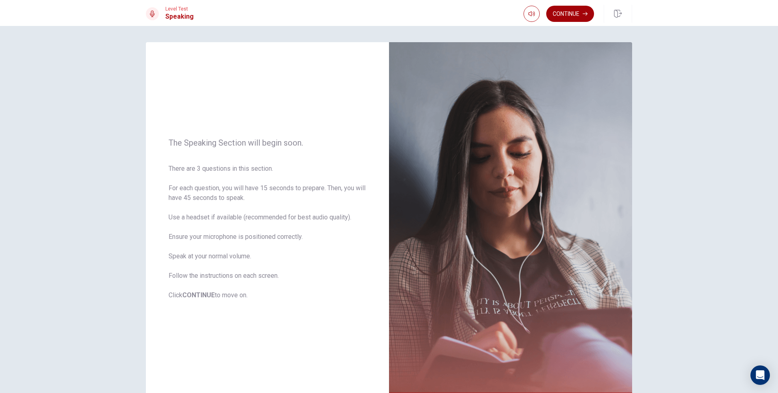
click at [562, 9] on button "Continue" at bounding box center [570, 14] width 48 height 16
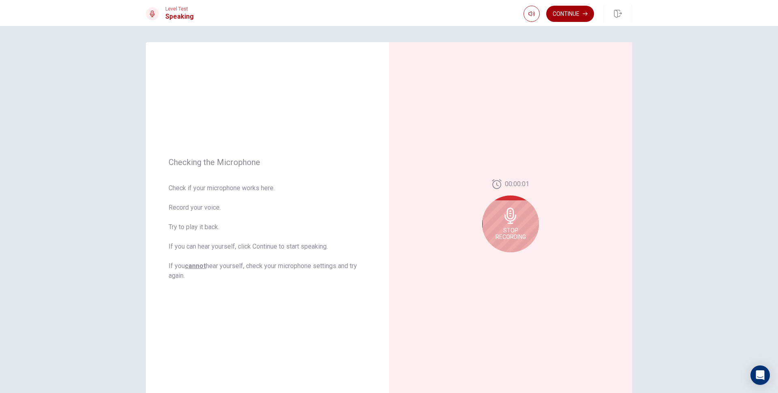
click at [572, 17] on button "Continue" at bounding box center [570, 14] width 48 height 16
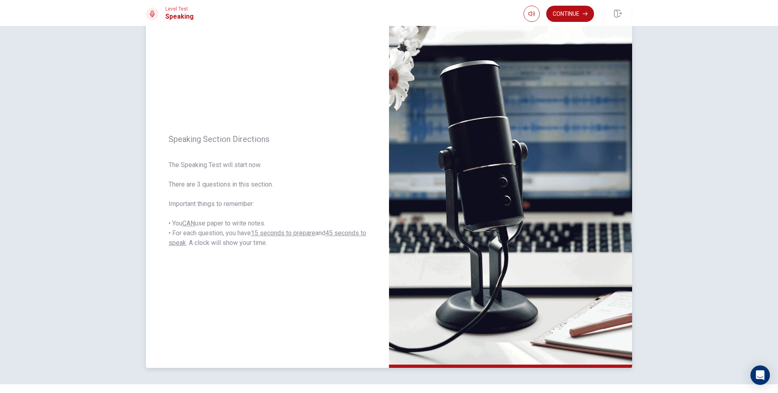
scroll to position [45, 0]
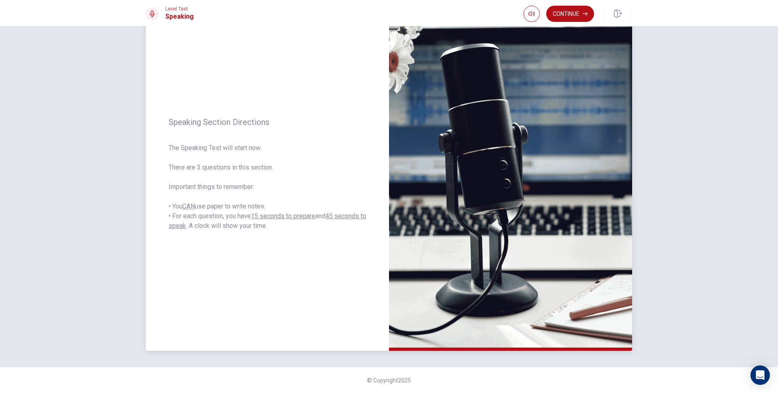
click at [545, 75] on img at bounding box center [510, 173] width 243 height 353
click at [573, 12] on button "Continue" at bounding box center [570, 14] width 48 height 16
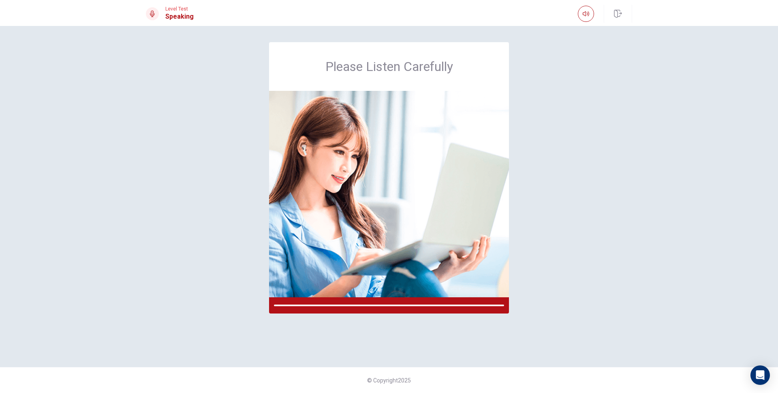
scroll to position [0, 0]
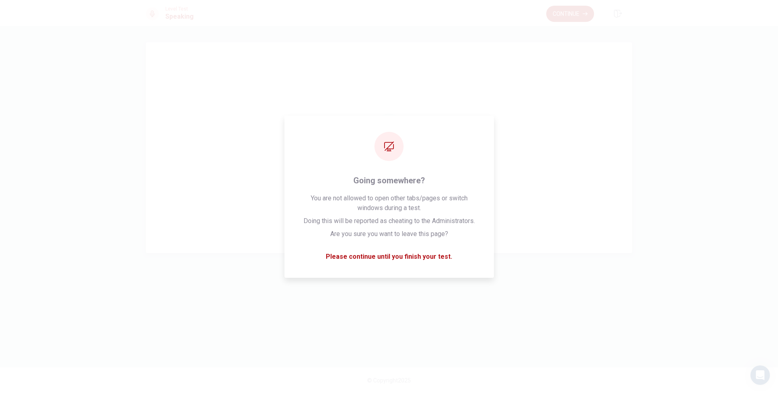
click at [549, 49] on div "You have seen all of the questions in the Speaking section Click on continue to…" at bounding box center [389, 147] width 486 height 211
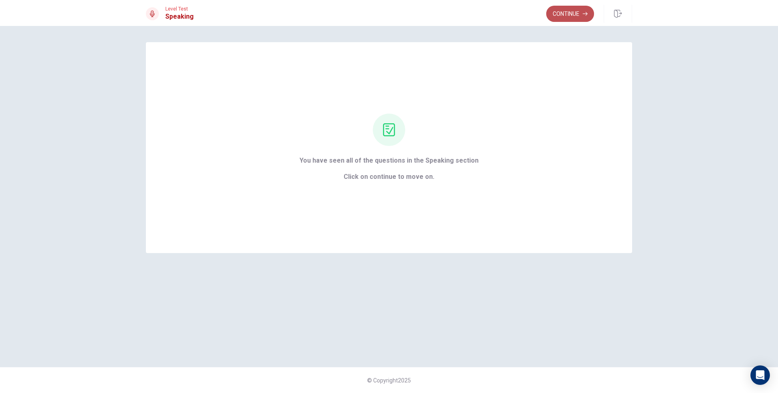
click at [569, 16] on button "Continue" at bounding box center [570, 14] width 48 height 16
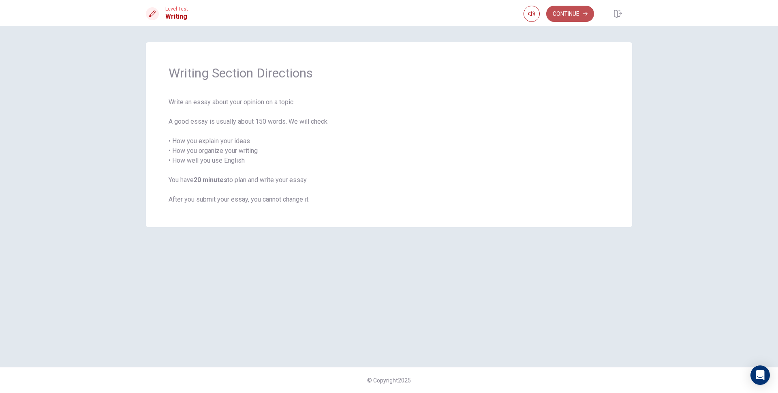
click at [578, 17] on button "Continue" at bounding box center [570, 14] width 48 height 16
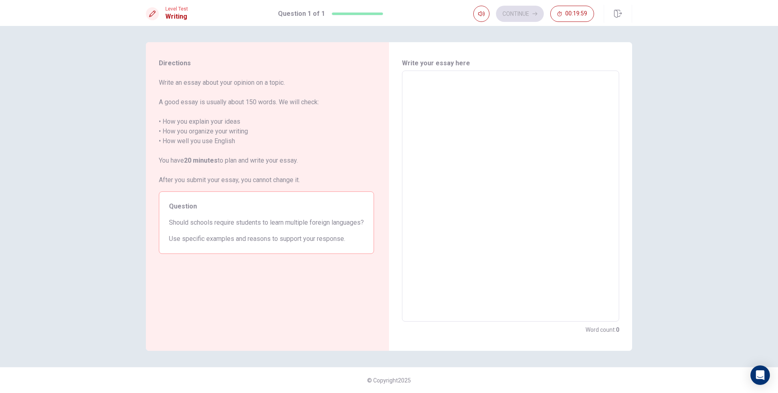
click at [449, 100] on textarea at bounding box center [511, 195] width 206 height 237
type textarea "dk"
type textarea "x"
type textarea "dkj"
type textarea "x"
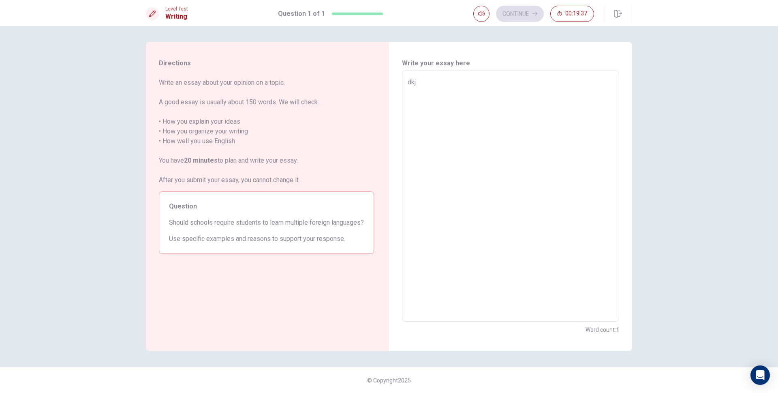
type textarea "dkjf"
type textarea "x"
type textarea "dkj"
type textarea "x"
type textarea "dk"
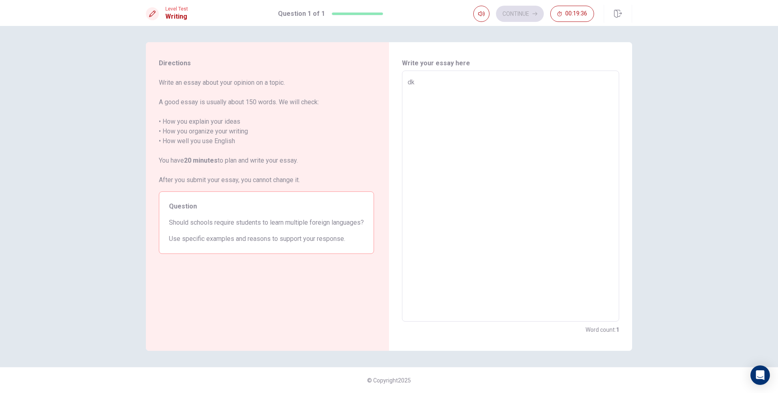
type textarea "x"
type textarea "d"
type textarea "x"
type textarea "I"
type textarea "x"
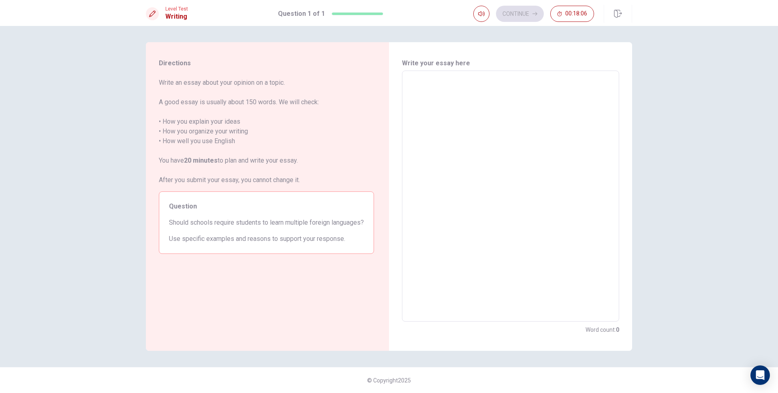
type textarea "F"
type textarea "x"
type textarea "Fo"
type textarea "x"
type textarea "For"
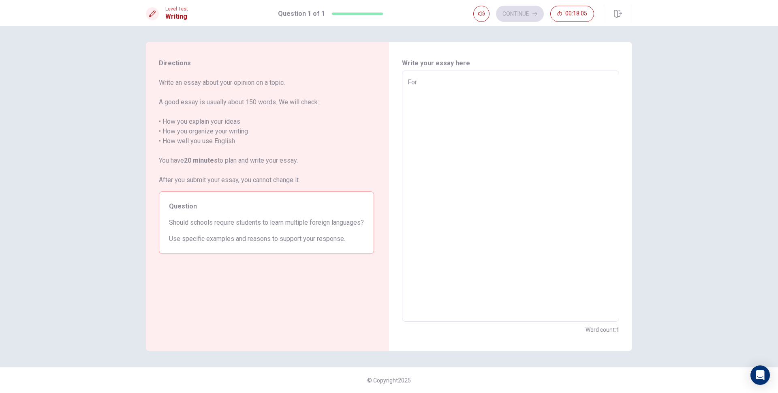
type textarea "x"
type textarea "For"
type textarea "x"
type textarea "For m"
type textarea "x"
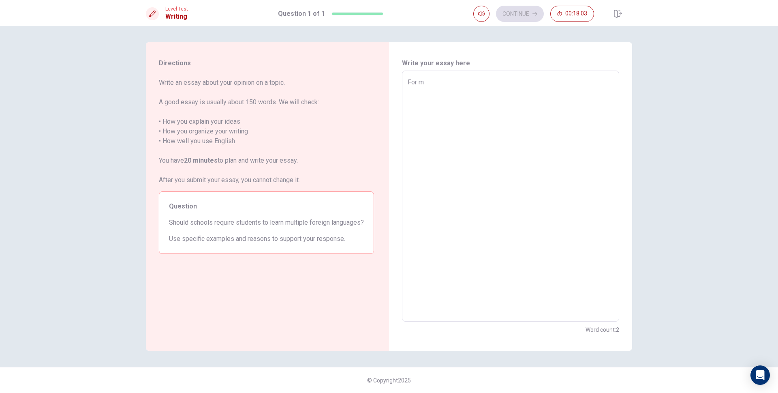
type textarea "For my"
type textarea "x"
type textarea "For my"
type textarea "x"
type textarea "For my o"
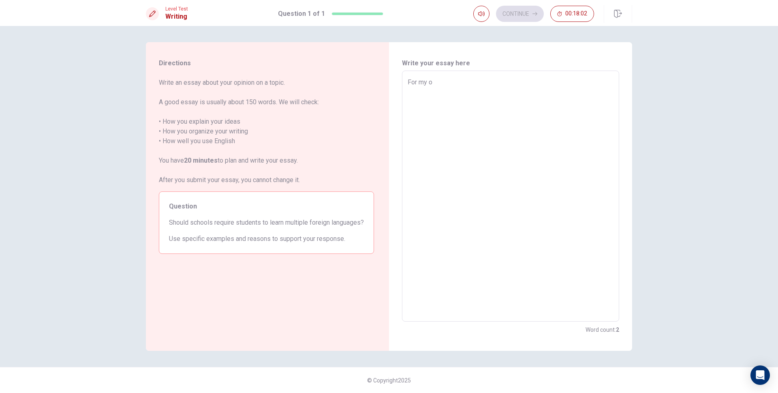
type textarea "x"
type textarea "For my op"
type textarea "x"
type textarea "For my opi"
type textarea "x"
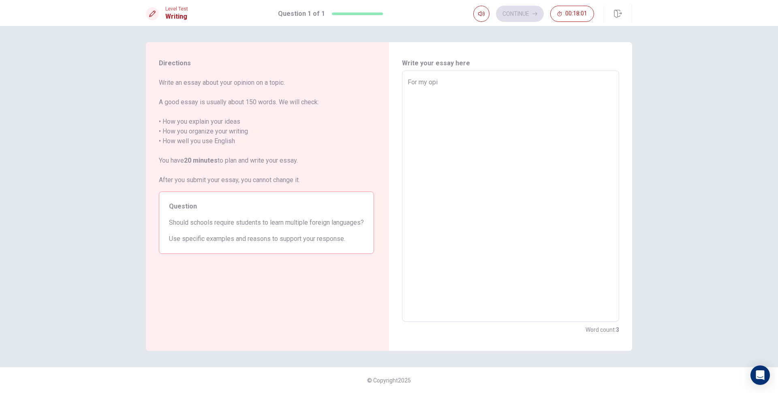
type textarea "For my opin"
type textarea "x"
type textarea "For my opini"
type textarea "x"
type textarea "For my opinio"
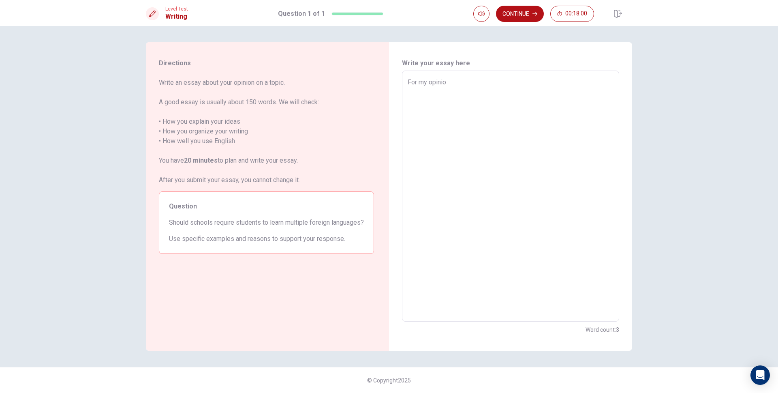
type textarea "x"
type textarea "For my opinion"
type textarea "x"
type textarea "For my opinion<"
type textarea "x"
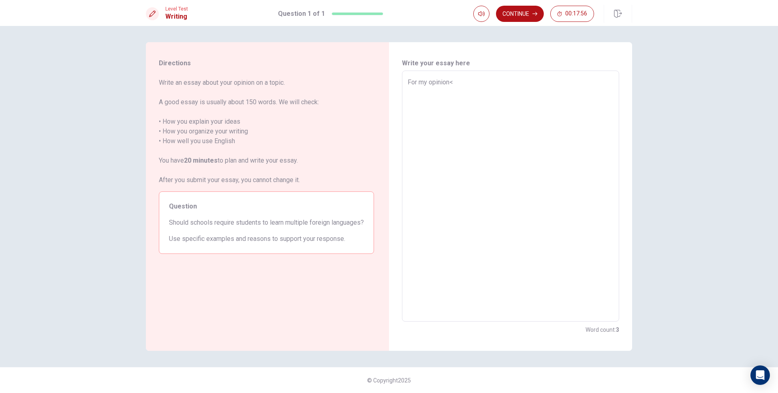
type textarea "For my opinion"
type textarea "x"
type textarea "For my opinion,"
type textarea "x"
type textarea "For my opinion,"
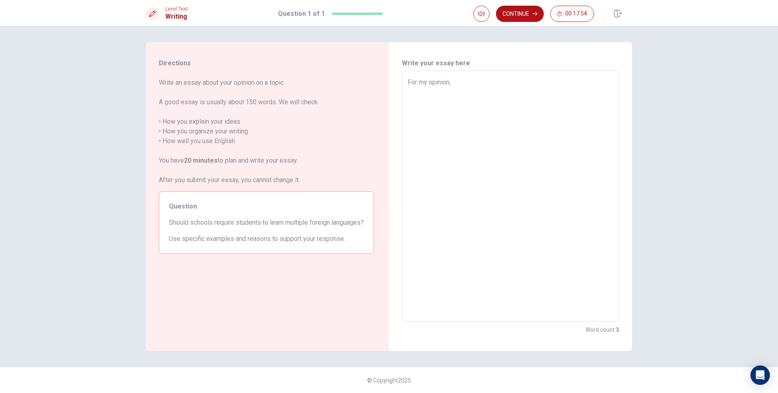
type textarea "x"
type textarea "For my opinion, L"
type textarea "x"
type textarea "For my opinion,"
type textarea "x"
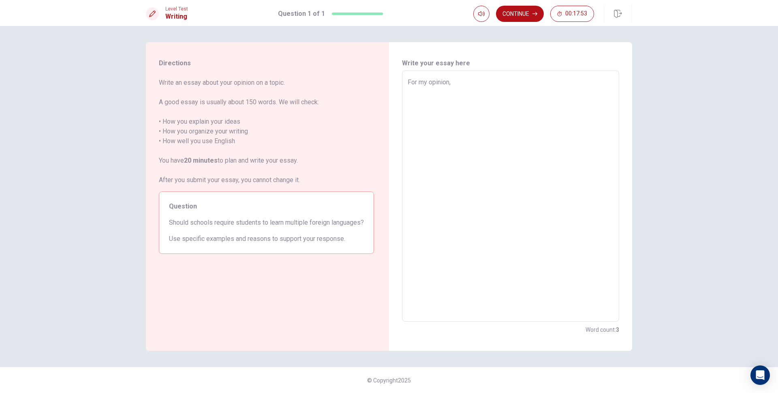
type textarea "For my opinion, I"
type textarea "x"
type textarea "For my opinion, I"
type textarea "x"
type textarea "For my opinion, I t"
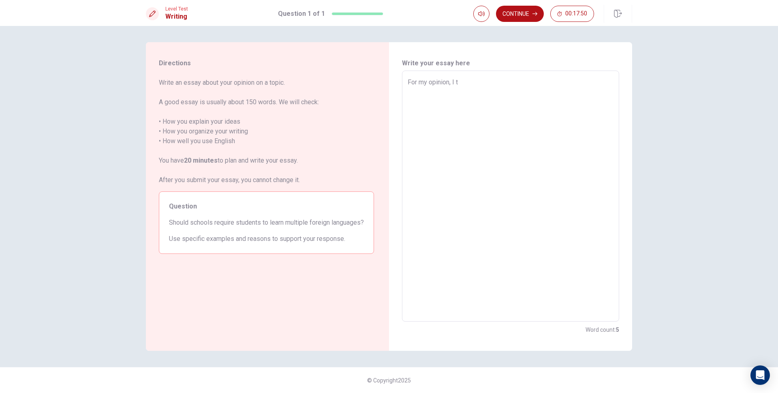
type textarea "x"
type textarea "For my opinion, I th"
type textarea "x"
type textarea "For my opinion, I thi"
type textarea "x"
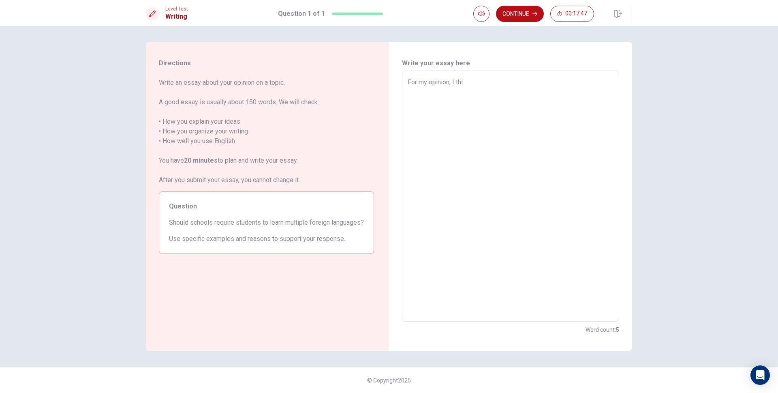
type textarea "For my opinion, I thin"
type textarea "x"
type textarea "For my opinion, I think"
type textarea "x"
type textarea "For my opinion, I think"
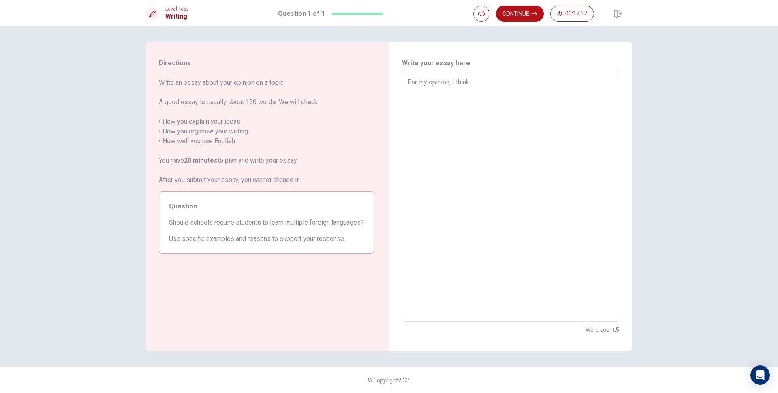
type textarea "x"
type textarea "For my opinion, I think s"
type textarea "x"
type textarea "For my opinion, I think sh"
type textarea "x"
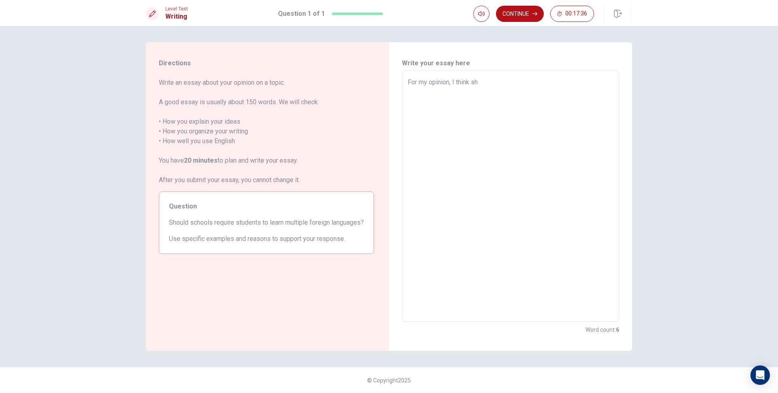
type textarea "For my opinion, I think sho"
type textarea "x"
type textarea "For my opinion, I think shou"
type textarea "x"
type textarea "For my opinion, I think sho"
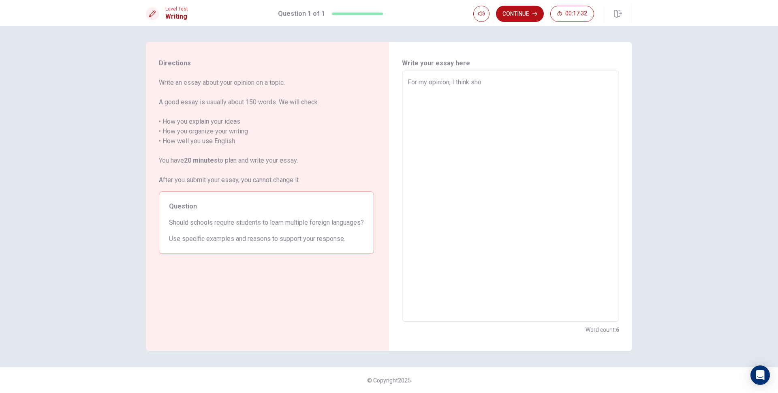
type textarea "x"
type textarea "For my opinion, I think sh"
type textarea "x"
type textarea "For my opinion, I think s"
type textarea "x"
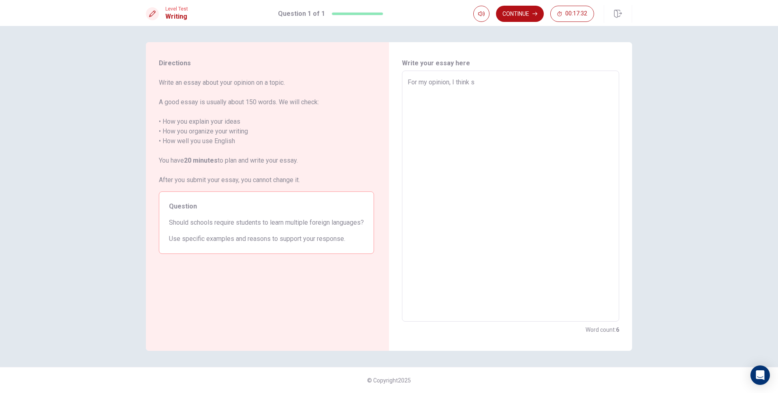
type textarea "For my opinion, I think"
type textarea "x"
type textarea "For my opinion, I think s"
type textarea "x"
type textarea "For my opinion, I think st"
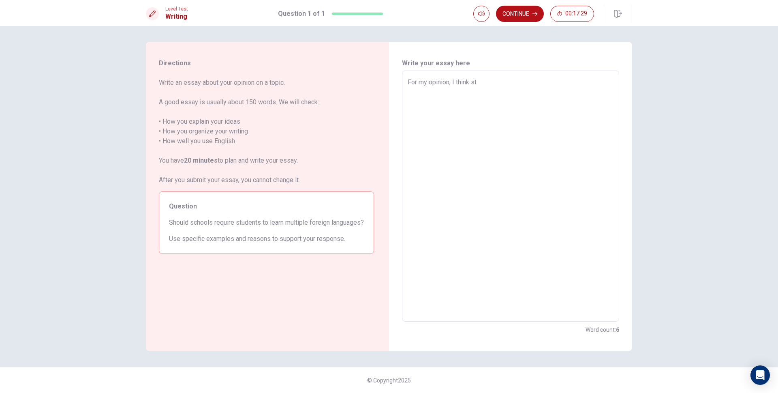
type textarea "x"
type textarea "For my opinion, I think stu"
type textarea "x"
type textarea "For my opinion, I think stud"
type textarea "x"
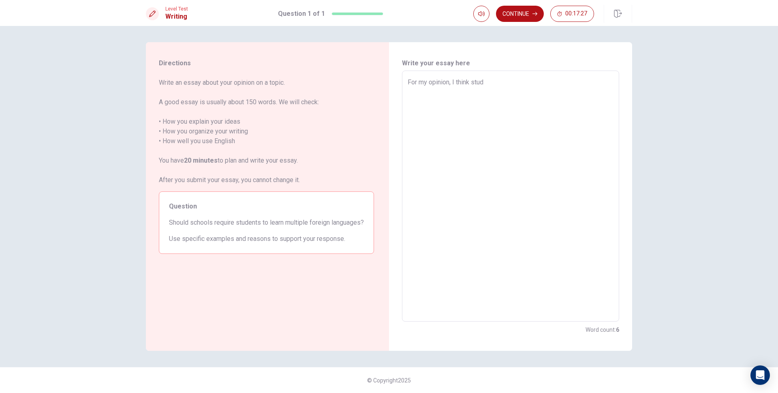
type textarea "For my opinion, I think stude"
type textarea "x"
type textarea "For my opinion, I think studen"
type textarea "x"
type textarea "For my opinion, I think student"
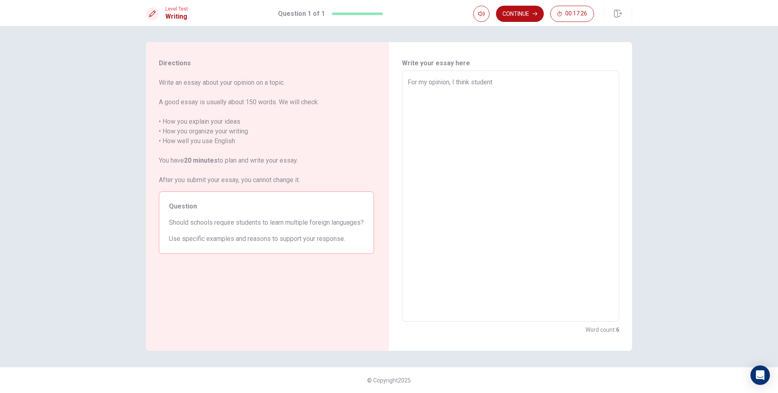
type textarea "x"
type textarea "For my opinion, I think student"
type textarea "x"
type textarea "For my opinion, I think student s"
type textarea "x"
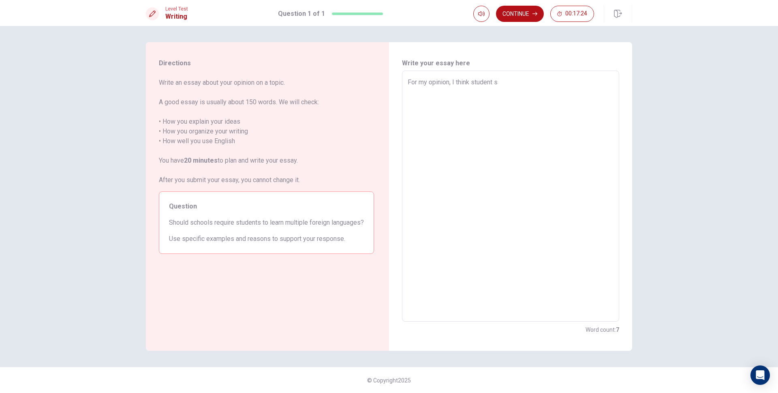
type textarea "For my opinion, I think student sh"
type textarea "x"
type textarea "For my opinion, I think student sho"
type textarea "x"
type textarea "For my opinion, I think student shou"
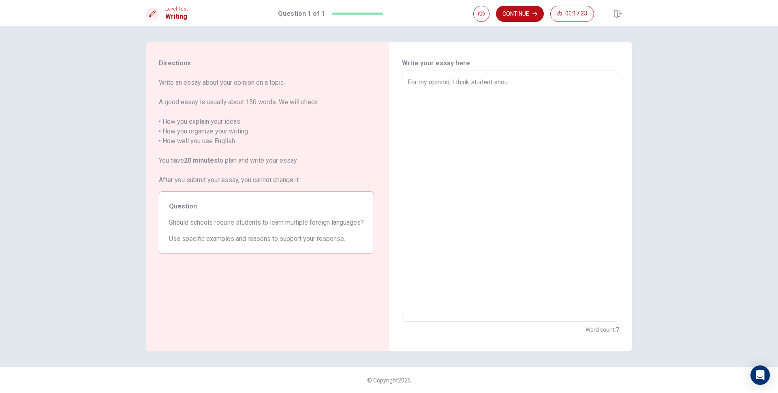
type textarea "x"
type textarea "For my opinion, I think student shoul"
type textarea "x"
type textarea "For my opinion, I think student should"
type textarea "x"
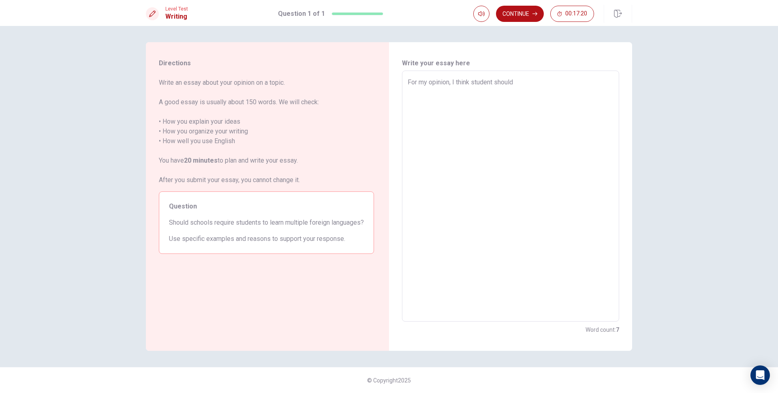
type textarea "For my opinion, I think student should"
type textarea "x"
type textarea "For my opinion, I think student should b"
type textarea "x"
type textarea "For my opinion, I think student should be"
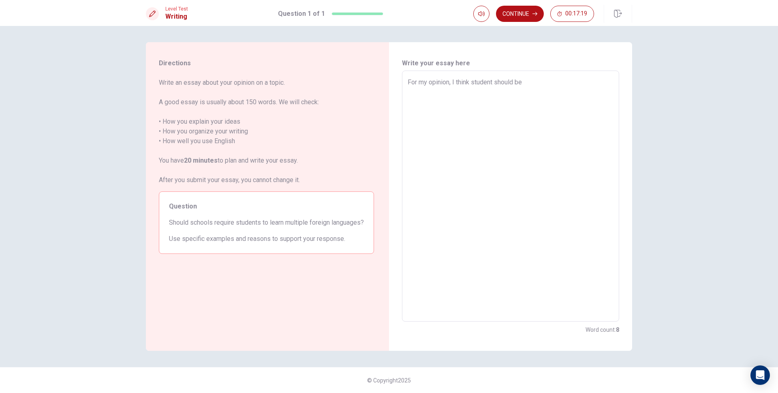
type textarea "x"
type textarea "For my opinion, I think student should be"
type textarea "x"
type textarea "For my opinion, I think student should be l"
type textarea "x"
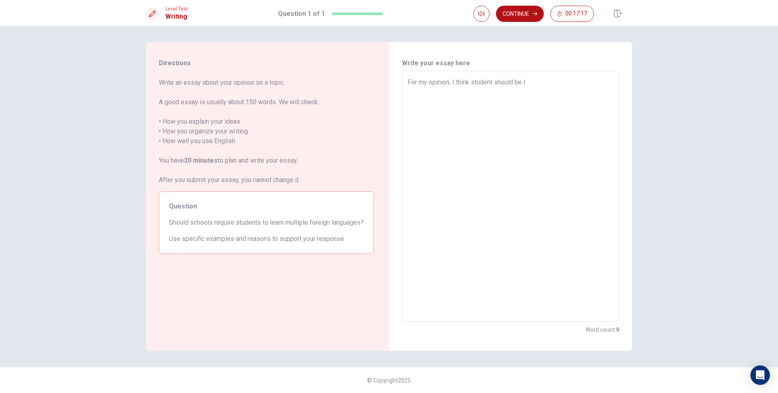
type textarea "For my opinion, I think student should be le"
type textarea "x"
type textarea "For my opinion, I think student should be lea"
type textarea "x"
type textarea "For my opinion, I think student should be [PERSON_NAME]"
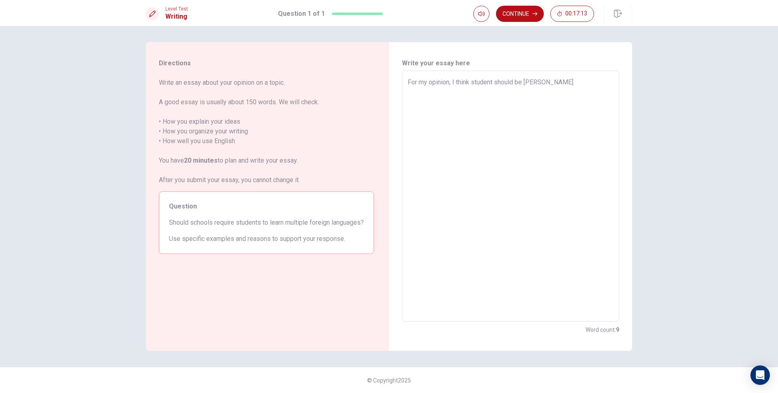
type textarea "x"
type textarea "For my opinion, I think student should be learn"
type textarea "x"
type textarea "For my opinion, I think student should be learns"
type textarea "x"
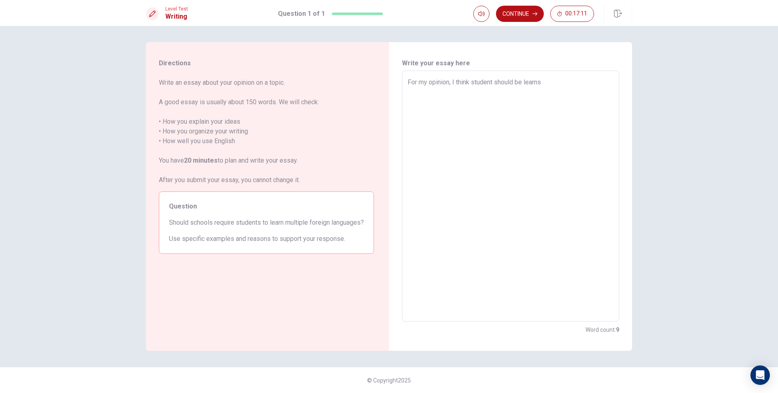
type textarea "For my opinion, I think student should be learns"
type textarea "x"
type textarea "For my opinion, I think student should be learns"
type textarea "x"
type textarea "For my opinion, I think student should be learn"
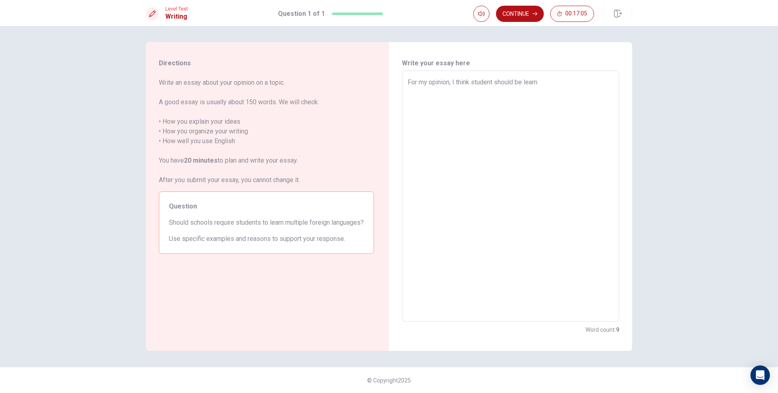
type textarea "x"
type textarea "For my opinion, I think student should be learn"
type textarea "x"
type textarea "For my opinion, I think student should be learn m"
type textarea "x"
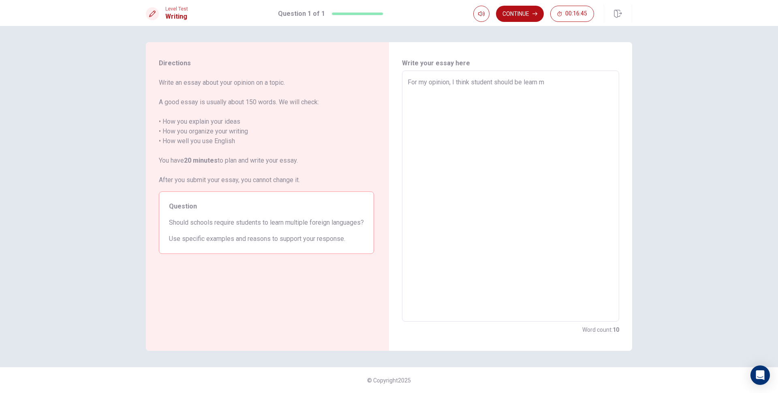
type textarea "For my opinion, I think student should be learn mu"
type textarea "x"
type textarea "For my opinion, I think student should be learn mul"
type textarea "x"
type textarea "For my opinion, I think student should be learn mult"
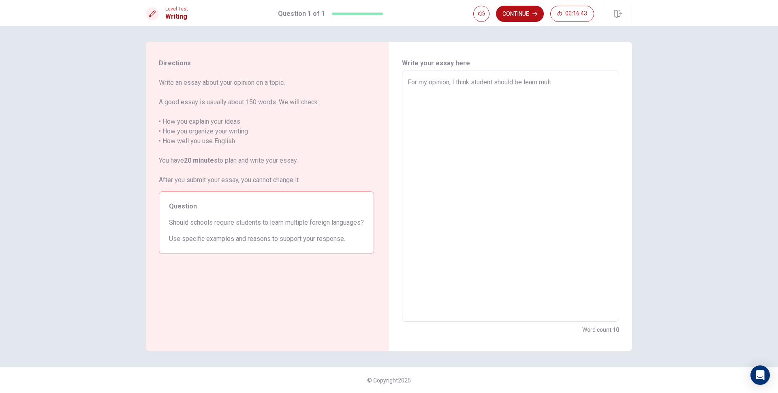
type textarea "x"
type textarea "For my opinion, I think student should be learn multi"
type textarea "x"
type textarea "For my opinion, I think student should be learn multip"
type textarea "x"
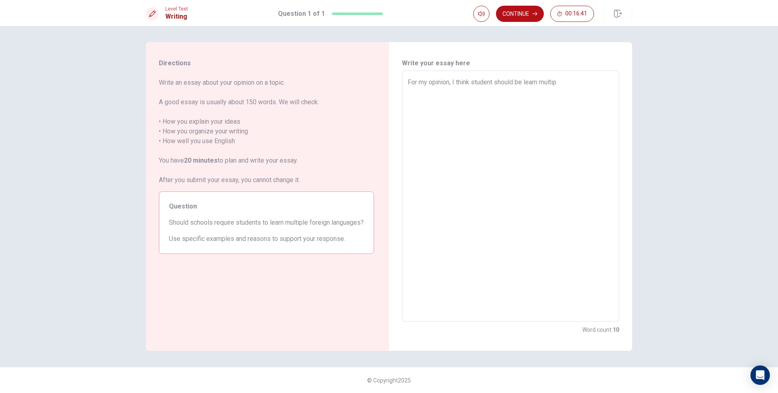
type textarea "For my opinion, I think student should be learn multipl"
type textarea "x"
type textarea "For my opinion, I think student should be learn multiple"
type textarea "x"
type textarea "For my opinion, I think student should be learn multiple"
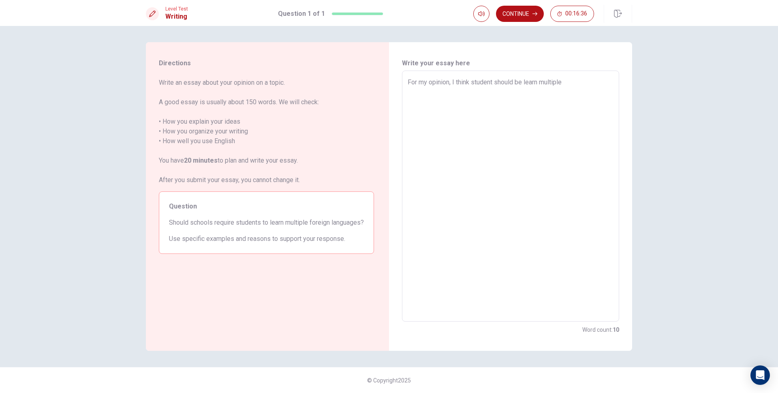
type textarea "x"
type textarea "For my opinion, I think student should be learn multiple f"
type textarea "x"
type textarea "For my opinion, I think student should be learn multiple fo"
type textarea "x"
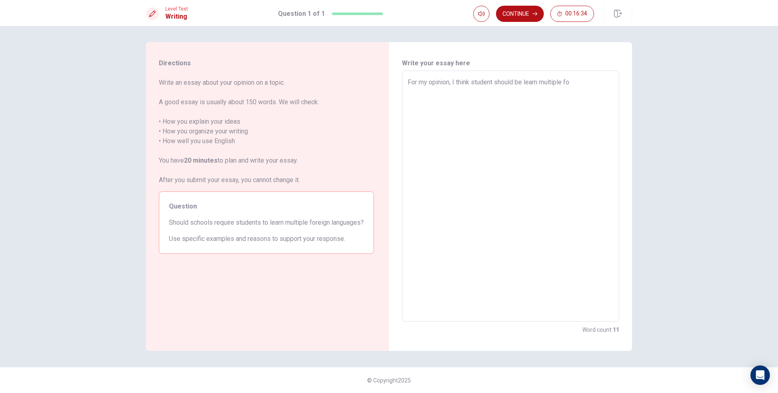
type textarea "For my opinion, I think student should be learn multiple for"
type textarea "x"
type textarea "For my opinion, I think student should be learn multiple fore"
type textarea "x"
type textarea "For my opinion, I think student should be learn multiple forei"
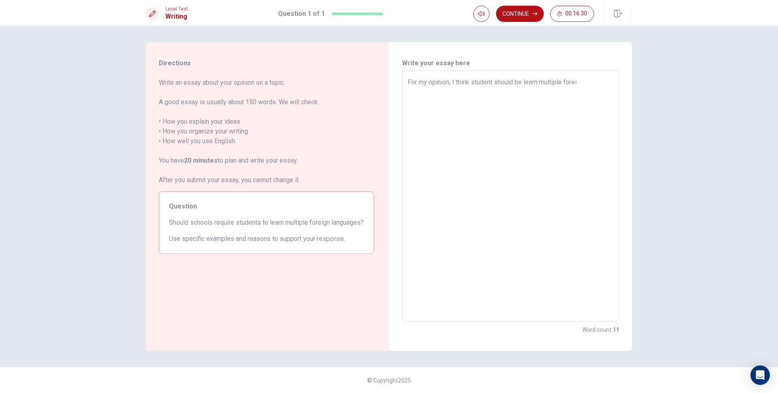
type textarea "x"
type textarea "For my opinion, I think student should be learn multiple foreig"
type textarea "x"
type textarea "For my opinion, I think student should be learn multiple foreign"
type textarea "x"
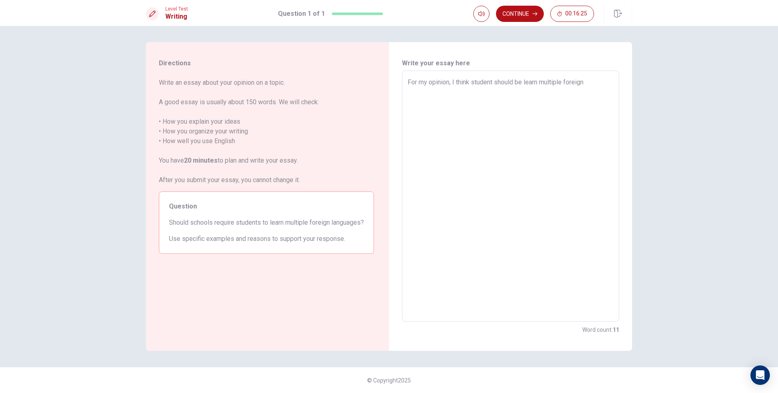
type textarea "For my opinion, I think student should be learn multiple foreign"
type textarea "x"
type textarea "For my opinion, I think student should be learn multiple foreign l"
type textarea "x"
type textarea "For my opinion, I think student should be learn multiple foreign le"
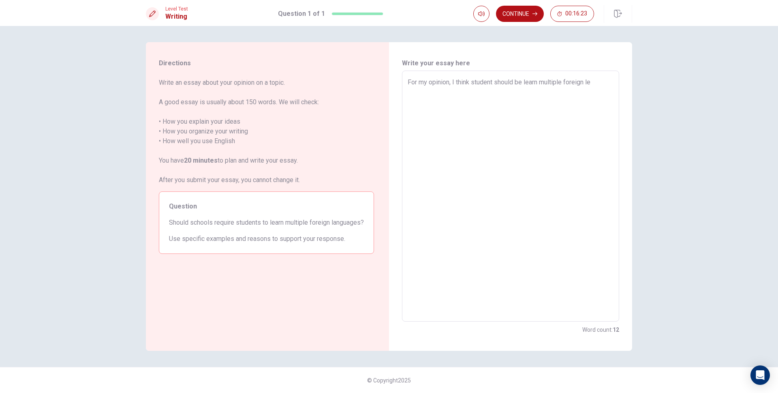
type textarea "x"
type textarea "For my opinion, I think student should be learn multiple foreign lea"
type textarea "x"
type textarea "For my opinion, I think student should be learn multiple foreign lean"
type textarea "x"
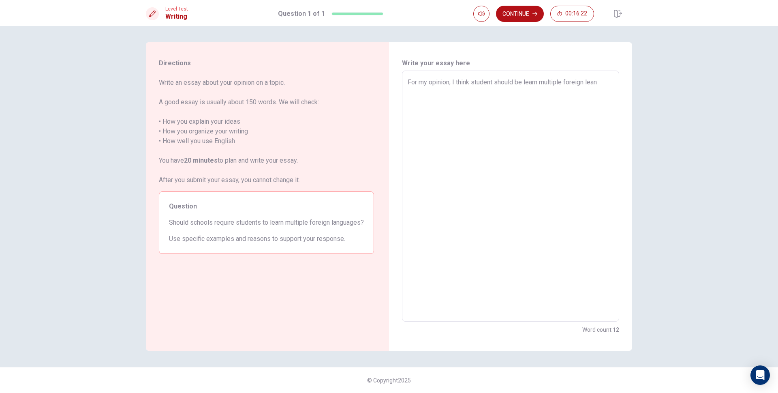
type textarea "For my opinion, I think student should be learn multiple foreign [PERSON_NAME]"
type textarea "x"
type textarea "For my opinion, I think student should be learn multiple foreign leangu"
type textarea "x"
type textarea "For my opinion, I think student should be learn multiple foreign leangua"
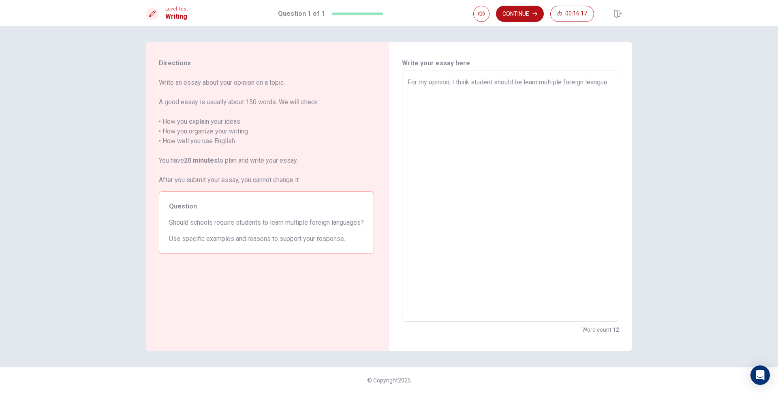
type textarea "x"
type textarea "For my opinion, I think student should be learn multiple foreign leanguag"
type textarea "x"
type textarea "For my opinion, I think student should be learn multiple foreign leanguage"
type textarea "x"
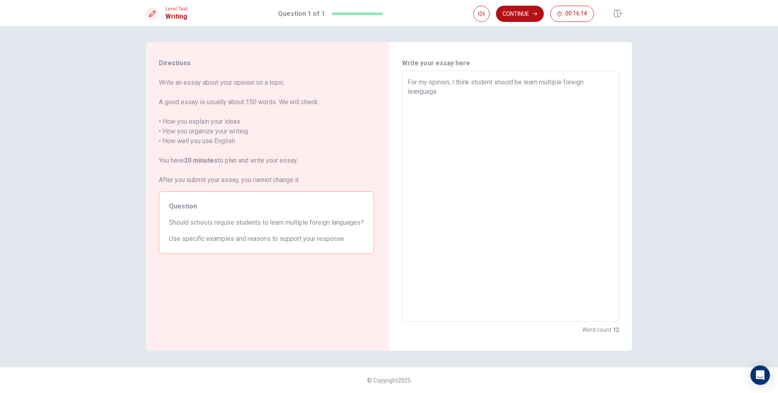
type textarea "For my opinion, I think student should be learn multiple foreign leanguages"
type textarea "x"
type textarea "For my opinion, I think student should be learn multiple foreign leanguages."
type textarea "x"
type textarea "For my opinion, I think student should be learn multiple foreign leanguages."
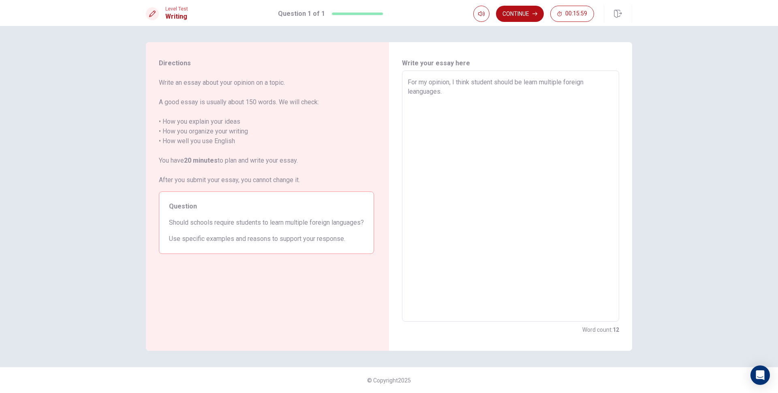
type textarea "x"
click at [478, 94] on textarea "For my opinion, I think student should be learn multiple foreign leanguages. By…" at bounding box center [511, 195] width 206 height 237
click at [484, 92] on textarea "For my opinion, I think student should be learn multiple foreign leanguages. By…" at bounding box center [511, 195] width 206 height 237
click at [485, 92] on textarea "For my opinion, I think student should be learn multiple foreign leanguages. By…" at bounding box center [511, 195] width 206 height 237
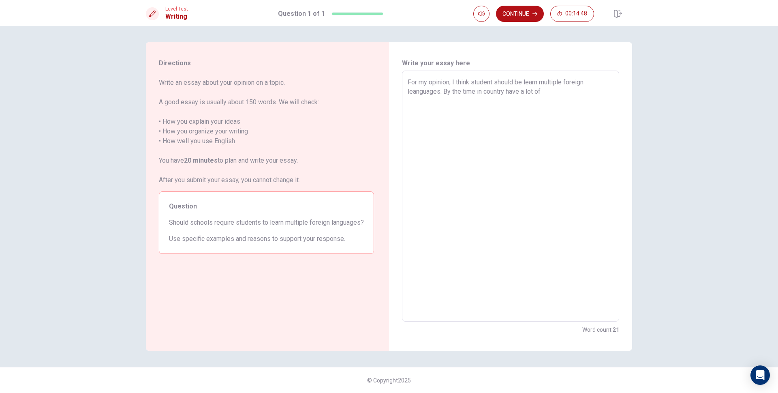
click at [488, 101] on textarea "For my opinion, I think student should be learn multiple foreign leanguages. By…" at bounding box center [511, 195] width 206 height 237
click at [485, 94] on textarea "For my opinion, I think student should be learn multiple foreign leanguages. By…" at bounding box center [511, 195] width 206 height 237
click at [567, 94] on textarea "For my opinion, I think student should be learn multiple foreign leanguages. By…" at bounding box center [511, 195] width 206 height 237
click at [590, 95] on textarea "For my opinion, I think student should be learn multiple foreign leanguages. By…" at bounding box center [511, 195] width 206 height 237
click at [582, 96] on textarea "For my opinion, I think student should be learn multiple foreign leanguages. By…" at bounding box center [511, 195] width 206 height 237
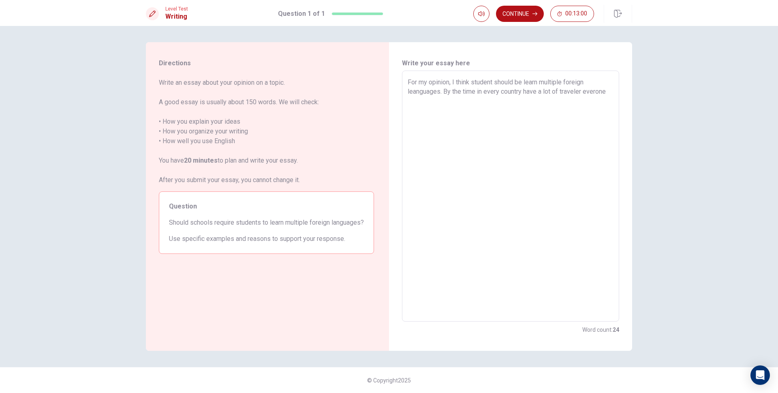
click at [584, 94] on textarea "For my opinion, I think student should be learn multiple foreign leanguages. By…" at bounding box center [511, 195] width 206 height 237
click at [586, 94] on textarea "For my opinion, I think student should be learn multiple foreign leanguages. By…" at bounding box center [511, 195] width 206 height 237
click at [611, 90] on textarea "For my opinion, I think student should be learn multiple foreign leanguages. By…" at bounding box center [511, 195] width 206 height 237
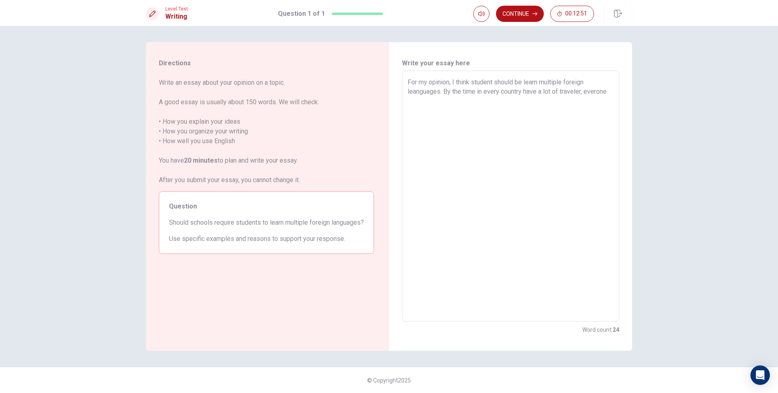
drag, startPoint x: 610, startPoint y: 93, endPoint x: 588, endPoint y: 89, distance: 23.0
click at [588, 89] on textarea "For my opinion, I think student should be learn multiple foreign leanguages. By…" at bounding box center [511, 195] width 206 height 237
click at [513, 103] on textarea "For my opinion, I think student should be learn multiple foreign leanguages. By…" at bounding box center [511, 195] width 206 height 237
click at [515, 104] on textarea "For my opinion, I think student should be learn multiple foreign leanguages. By…" at bounding box center [511, 195] width 206 height 237
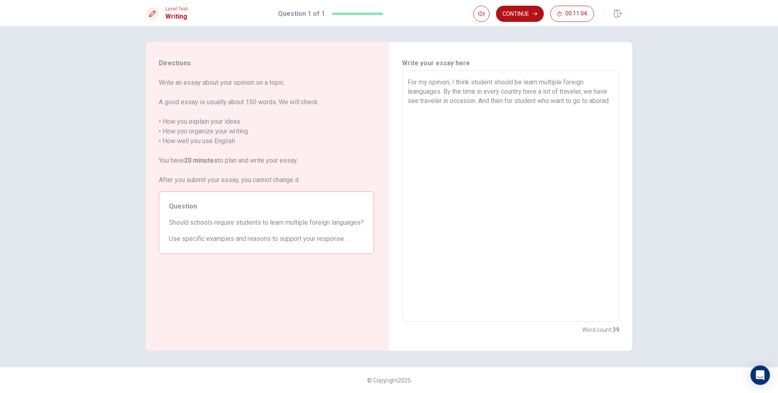
click at [465, 115] on textarea "For my opinion, I think student should be learn multiple foreign leanguages. By…" at bounding box center [511, 195] width 206 height 237
drag, startPoint x: 426, startPoint y: 83, endPoint x: 385, endPoint y: 83, distance: 41.7
click at [385, 83] on div "Directions Write an essay about your opinion on a topic. A good essay is usuall…" at bounding box center [389, 196] width 486 height 308
click at [438, 118] on textarea "In my opinion, I think student should be learn multiple foreign leanguages. By …" at bounding box center [511, 195] width 206 height 237
drag, startPoint x: 449, startPoint y: 82, endPoint x: 467, endPoint y: 85, distance: 18.0
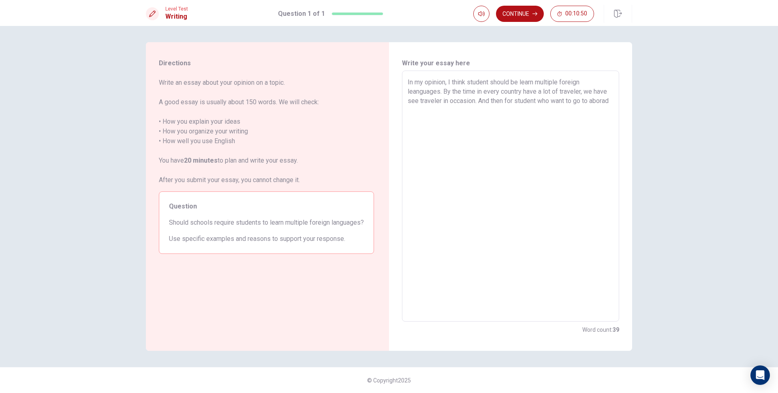
click at [467, 85] on textarea "In my opinion, I think student should be learn multiple foreign leanguages. By …" at bounding box center [511, 195] width 206 height 237
click at [453, 83] on textarea "In my opinion, student should be learn multiple foreign leanguages. By the time…" at bounding box center [511, 195] width 206 height 237
click at [449, 83] on textarea "In my opinion, student should be learn multiple foreign leanguages. By the time…" at bounding box center [511, 195] width 206 height 237
click at [571, 97] on textarea "In my opinion, student should be learn multiple foreign leanguages. By the time…" at bounding box center [511, 195] width 206 height 237
click at [606, 89] on textarea "In my opinion, student should be learn multiple foreign leanguages. By the time…" at bounding box center [511, 195] width 206 height 237
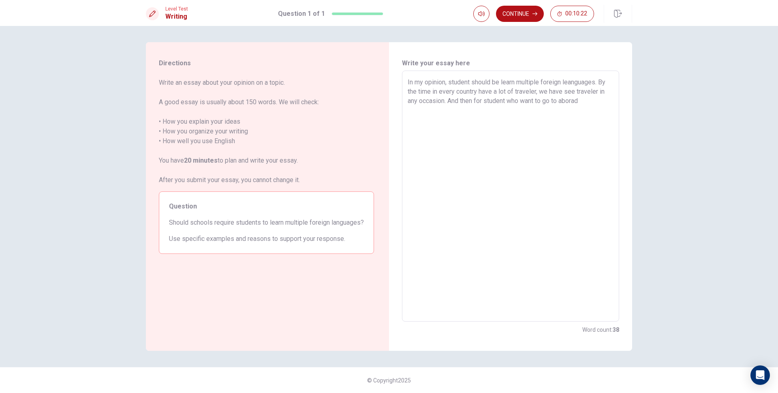
click at [590, 102] on textarea "In my opinion, student should be learn multiple foreign leanguages. By the time…" at bounding box center [511, 195] width 206 height 237
click at [595, 103] on textarea "In my opinion, student should be learn multiple foreign leanguages. By the time…" at bounding box center [511, 195] width 206 height 237
drag, startPoint x: 588, startPoint y: 104, endPoint x: 583, endPoint y: 103, distance: 4.7
click at [583, 103] on textarea "In my opinion, student should be learn multiple foreign leanguages. By the time…" at bounding box center [511, 195] width 206 height 237
drag, startPoint x: 598, startPoint y: 102, endPoint x: 609, endPoint y: 106, distance: 12.0
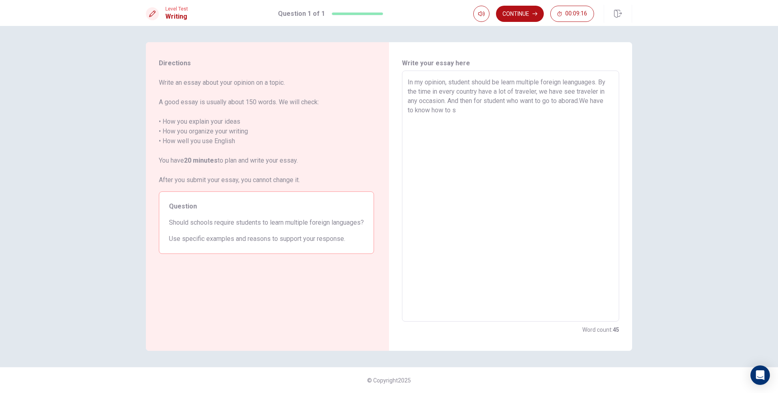
click at [609, 106] on textarea "In my opinion, student should be learn multiple foreign leanguages. By the time…" at bounding box center [511, 195] width 206 height 237
click at [448, 103] on textarea "In my opinion, student should be learn multiple foreign leanguages. By the time…" at bounding box center [511, 195] width 206 height 237
click at [449, 104] on textarea "In my opinion, student should be learn multiple foreign leanguages. By the time…" at bounding box center [511, 195] width 206 height 237
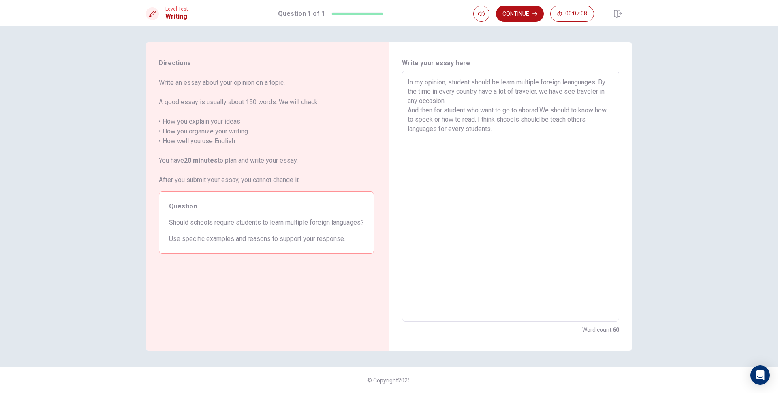
click at [492, 121] on textarea "In my opinion, student should be learn multiple foreign leanguages. By the time…" at bounding box center [511, 195] width 206 height 237
click at [519, 128] on textarea "In my opinion, student should be learn multiple foreign leanguages. By the time…" at bounding box center [511, 195] width 206 height 237
drag, startPoint x: 479, startPoint y: 139, endPoint x: 396, endPoint y: 139, distance: 83.1
click at [396, 139] on div "Write your essay here In my opinion, student should be learn multiple foreign l…" at bounding box center [510, 196] width 243 height 308
paste textarea "s"
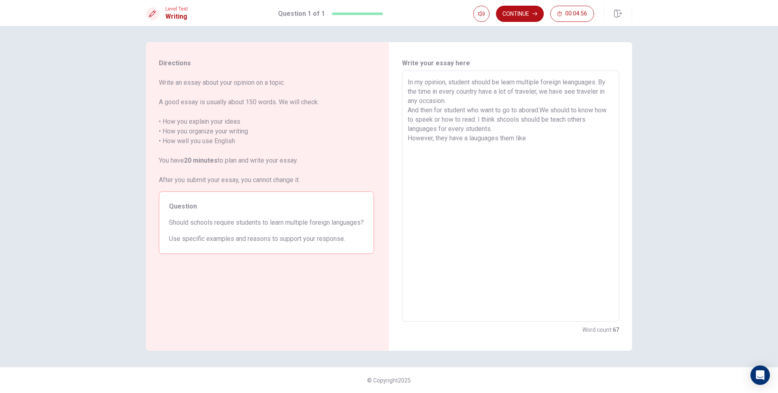
drag, startPoint x: 449, startPoint y: 141, endPoint x: 436, endPoint y: 141, distance: 13.4
click at [436, 141] on textarea "In my opinion, student should be learn multiple foreign leanguages. By the time…" at bounding box center [511, 195] width 206 height 237
click at [548, 139] on textarea "In my opinion, student should be learn multiple foreign leanguages. By the time…" at bounding box center [511, 195] width 206 height 237
click at [410, 152] on textarea "In my opinion, student should be learn multiple foreign leanguages. By the time…" at bounding box center [511, 195] width 206 height 237
click at [494, 156] on textarea "In my opinion, student should be learn multiple foreign leanguages. By the time…" at bounding box center [511, 195] width 206 height 237
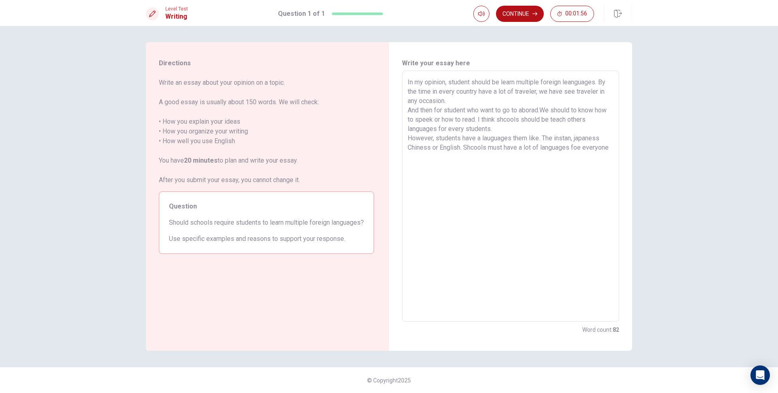
click at [582, 150] on textarea "In my opinion, student should be learn multiple foreign leanguages. By the time…" at bounding box center [511, 195] width 206 height 237
click at [611, 149] on textarea "In my opinion, student should be learn multiple foreign leanguages. By the time…" at bounding box center [511, 195] width 206 height 237
drag, startPoint x: 552, startPoint y: 140, endPoint x: 548, endPoint y: 139, distance: 4.1
click at [548, 139] on textarea "In my opinion, student should be learn multiple foreign leanguages. By the time…" at bounding box center [511, 195] width 206 height 237
drag, startPoint x: 556, startPoint y: 140, endPoint x: 545, endPoint y: 140, distance: 11.3
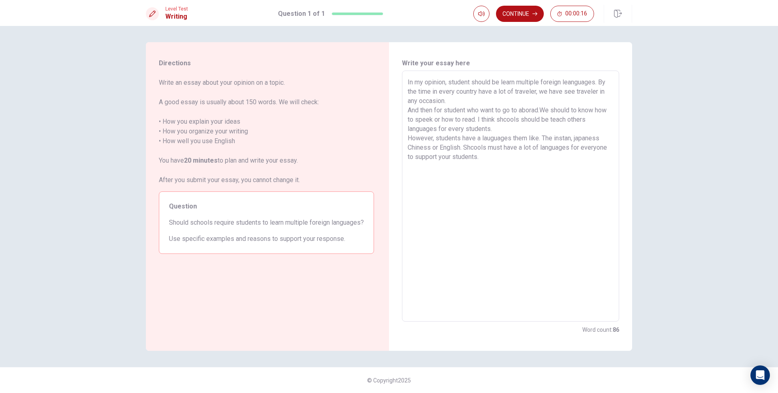
click at [545, 140] on textarea "In my opinion, student should be learn multiple foreign leanguages. By the time…" at bounding box center [511, 195] width 206 height 237
click at [546, 179] on textarea "In my opinion, student should be learn multiple foreign leanguages. By the time…" at bounding box center [511, 195] width 206 height 237
drag, startPoint x: 489, startPoint y: 23, endPoint x: 505, endPoint y: 19, distance: 16.7
click at [492, 24] on div "Level Test Writing Question 1 of 1 Continue 00:00:00" at bounding box center [389, 13] width 778 height 26
click at [509, 16] on button "Continue" at bounding box center [520, 14] width 48 height 16
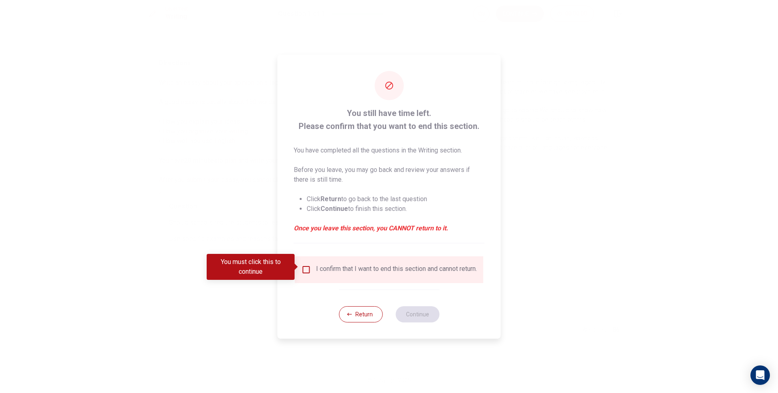
click at [336, 274] on div "I confirm that I want to end this section and cannot return." at bounding box center [396, 270] width 161 height 10
drag, startPoint x: 307, startPoint y: 267, endPoint x: 352, endPoint y: 306, distance: 59.5
click at [306, 267] on input "You must click this to continue" at bounding box center [306, 270] width 10 height 10
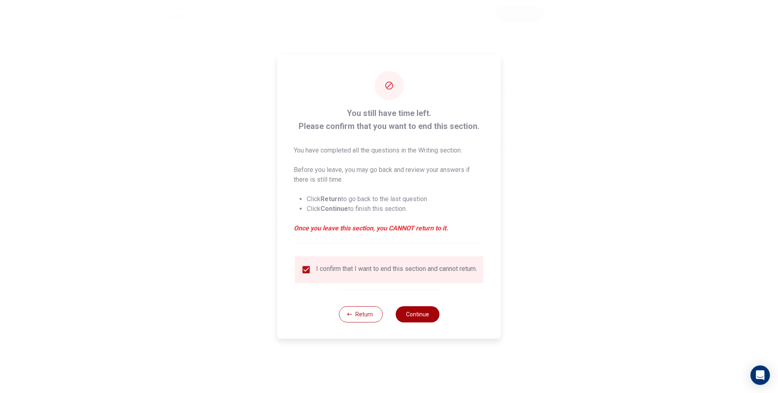
click at [418, 315] on button "Continue" at bounding box center [417, 314] width 44 height 16
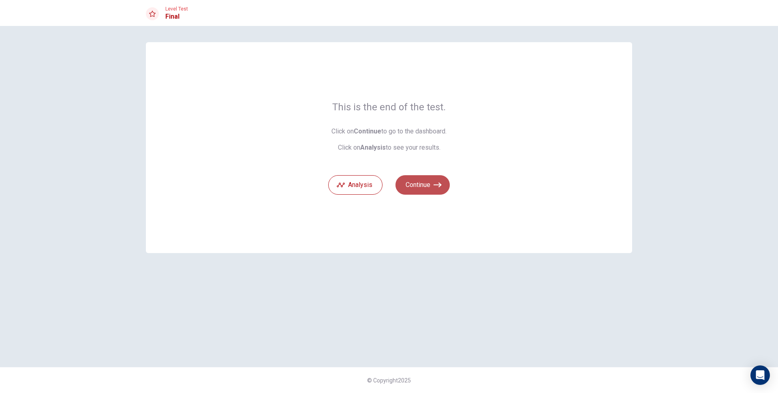
click at [432, 183] on button "Continue" at bounding box center [422, 184] width 54 height 19
